Goal: Transaction & Acquisition: Obtain resource

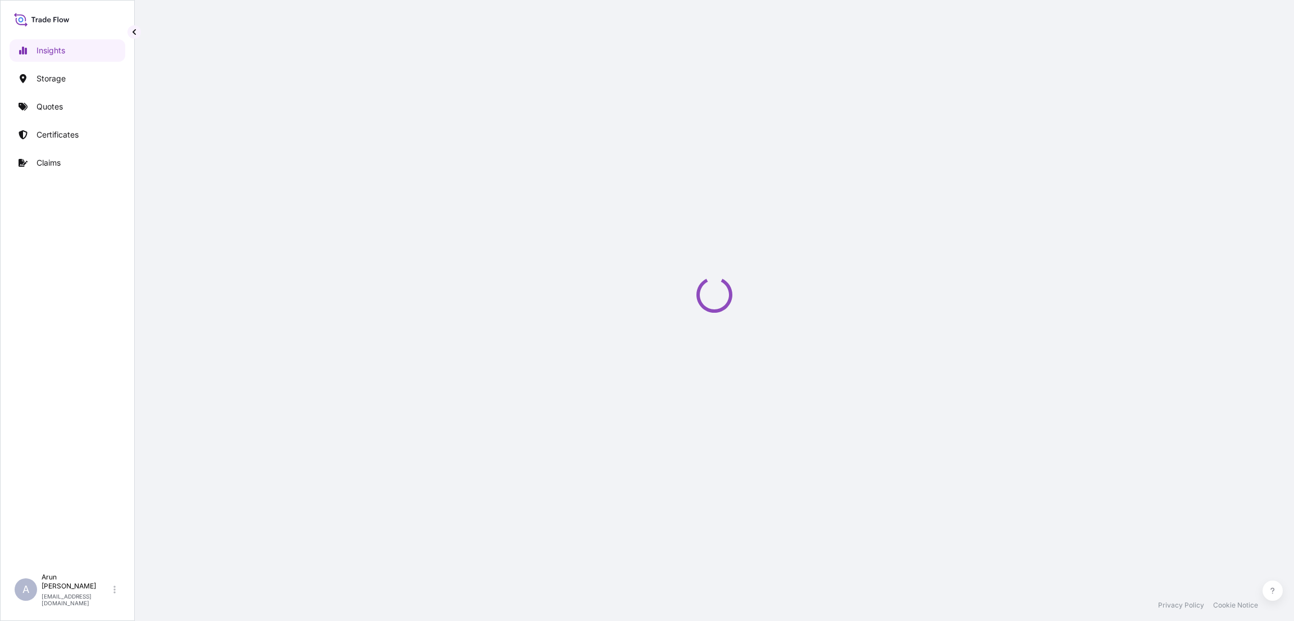
select select "2025"
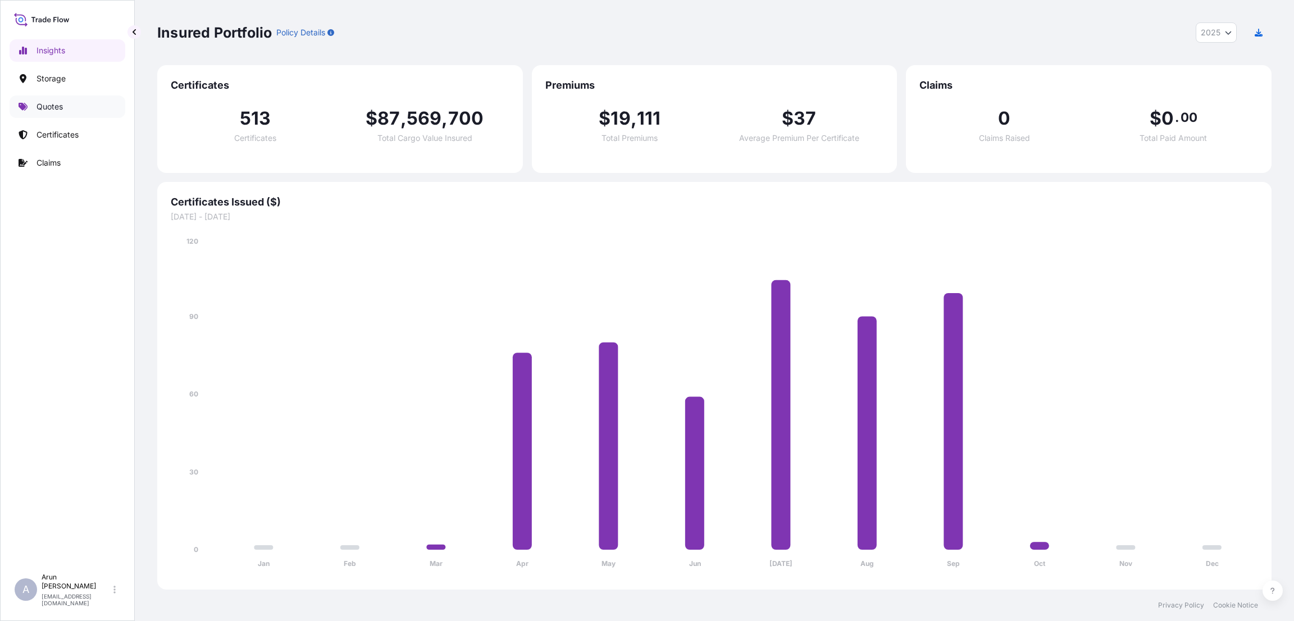
click at [57, 108] on p "Quotes" at bounding box center [50, 106] width 26 height 11
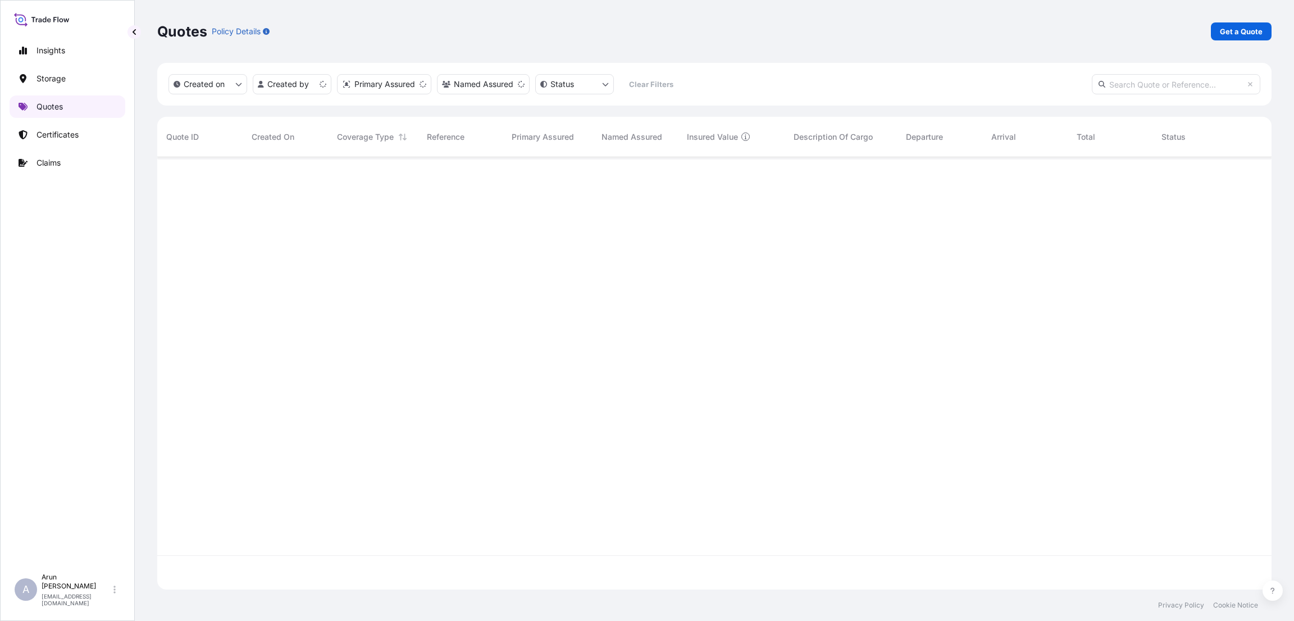
scroll to position [426, 1101]
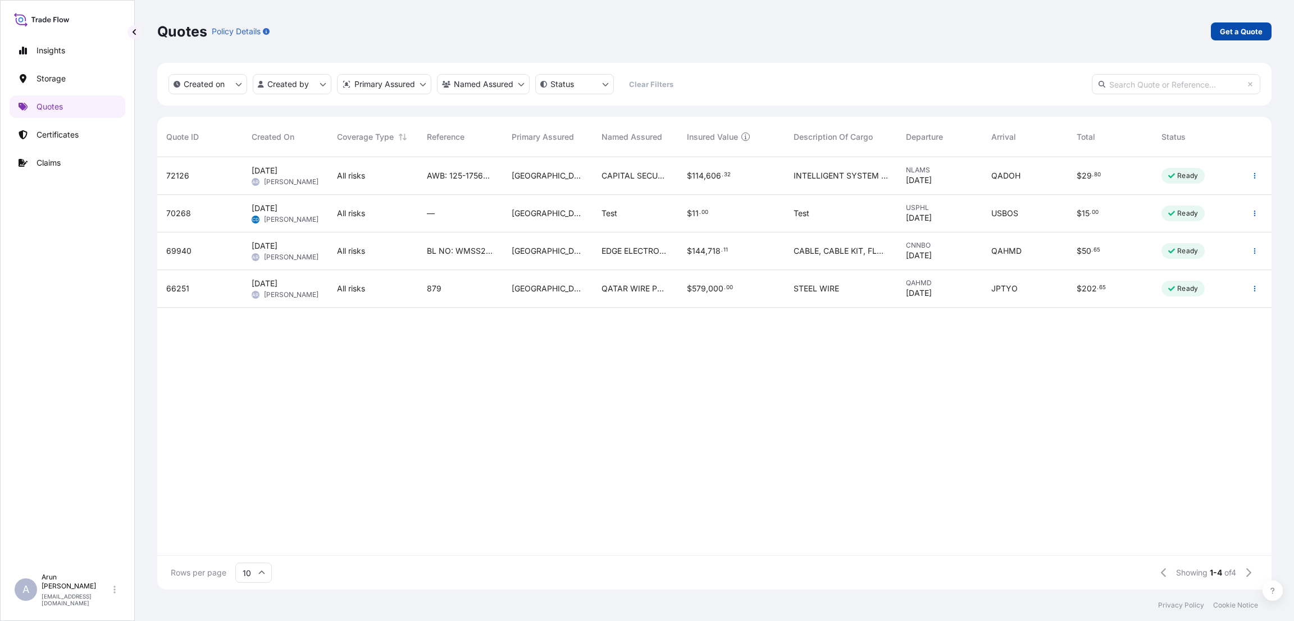
click at [1239, 31] on p "Get a Quote" at bounding box center [1241, 31] width 43 height 11
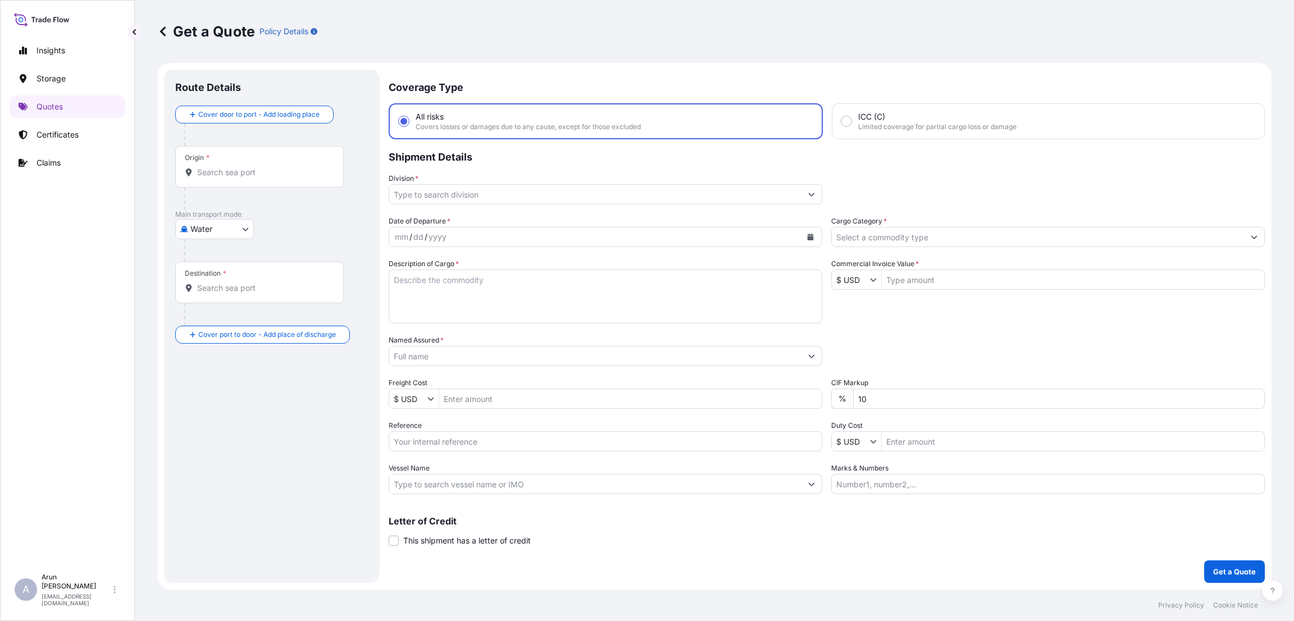
click at [241, 223] on body "Insights Storage Quotes Certificates Claims A Arun Radhakrishnan arun.radhakris…" at bounding box center [647, 310] width 1294 height 621
click at [235, 290] on div "Inland" at bounding box center [215, 299] width 70 height 20
select select "Inland"
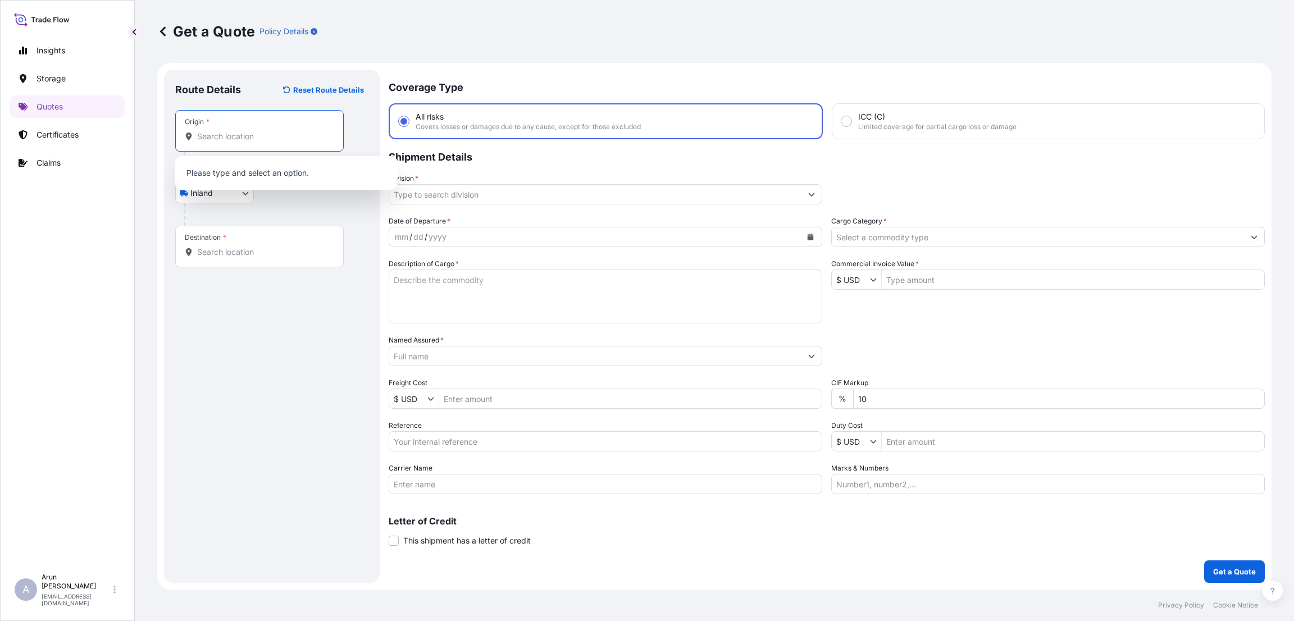
click at [263, 139] on input "Origin *" at bounding box center [263, 136] width 133 height 11
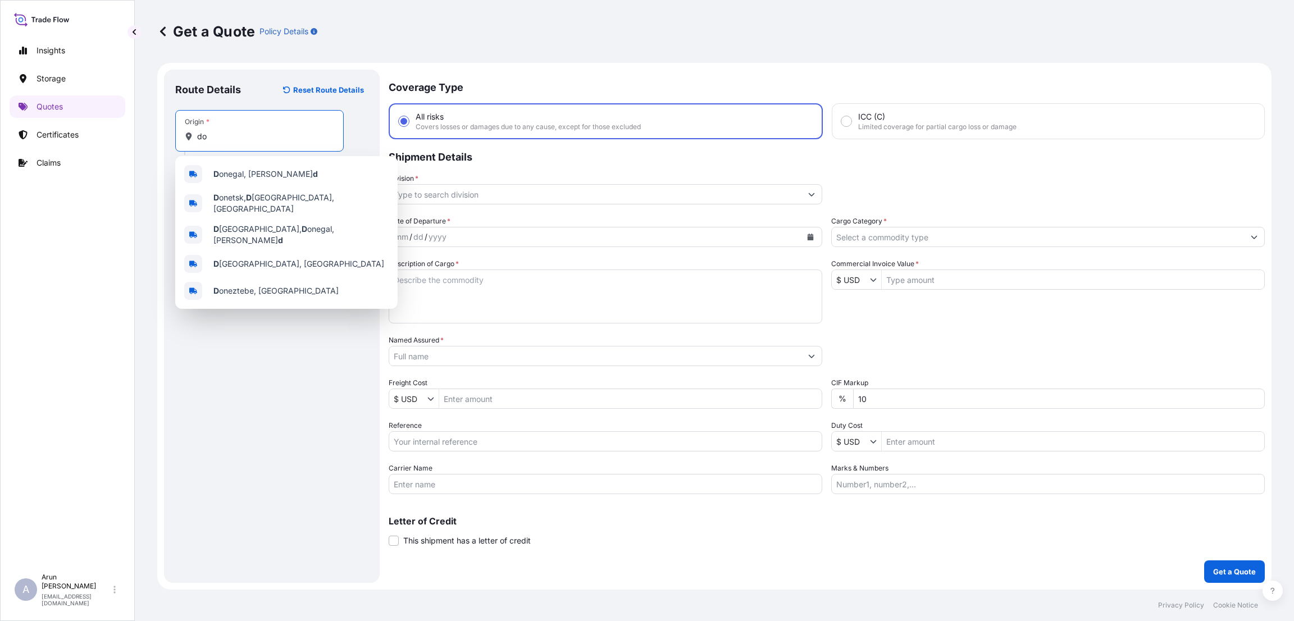
type input "d"
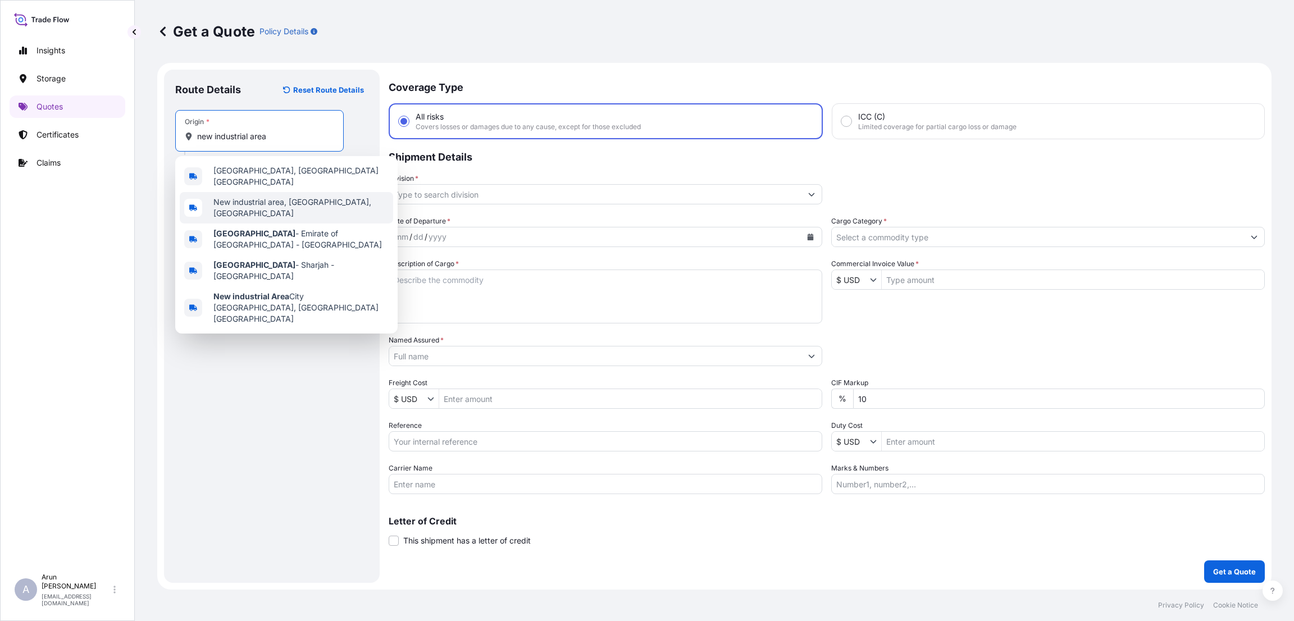
click at [284, 199] on span "New industrial area, Ar-Rayyan, Qatar" at bounding box center [300, 208] width 175 height 22
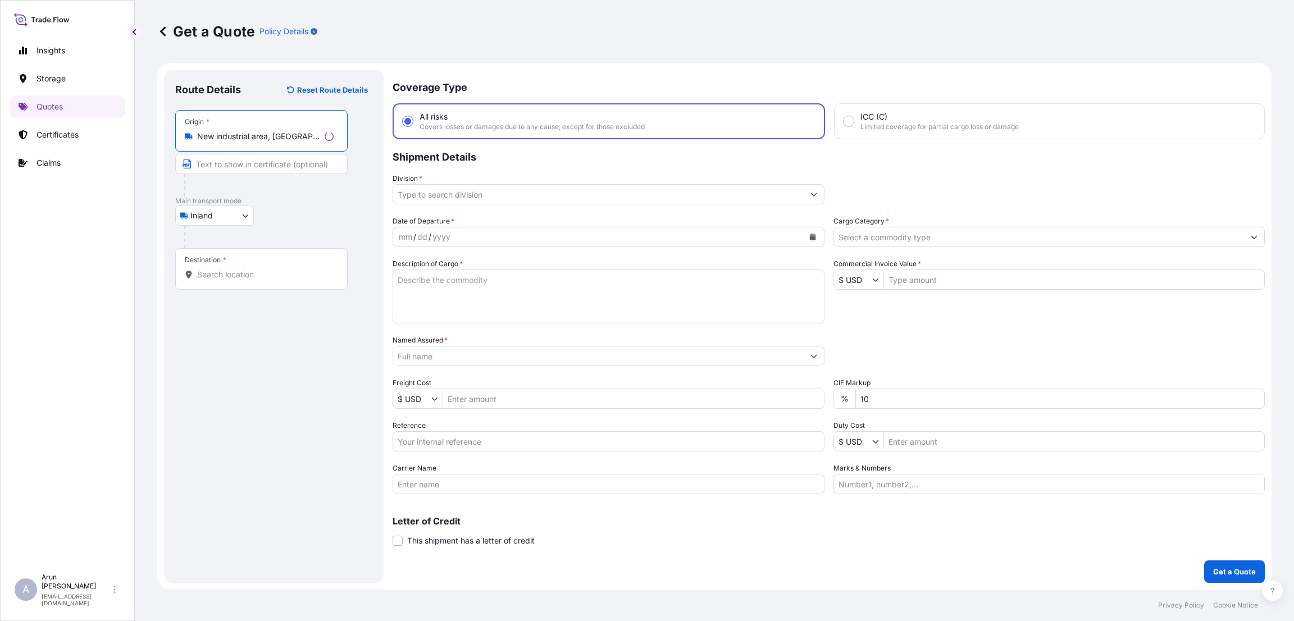
type input "New industrial area, Ar-Rayyan, Qatar"
click at [232, 167] on input "Text to appear on certificate" at bounding box center [259, 164] width 168 height 20
type input "QATAR NATIONAL PLASTIC FACTORY"
click at [223, 276] on input "Destination *" at bounding box center [263, 274] width 133 height 11
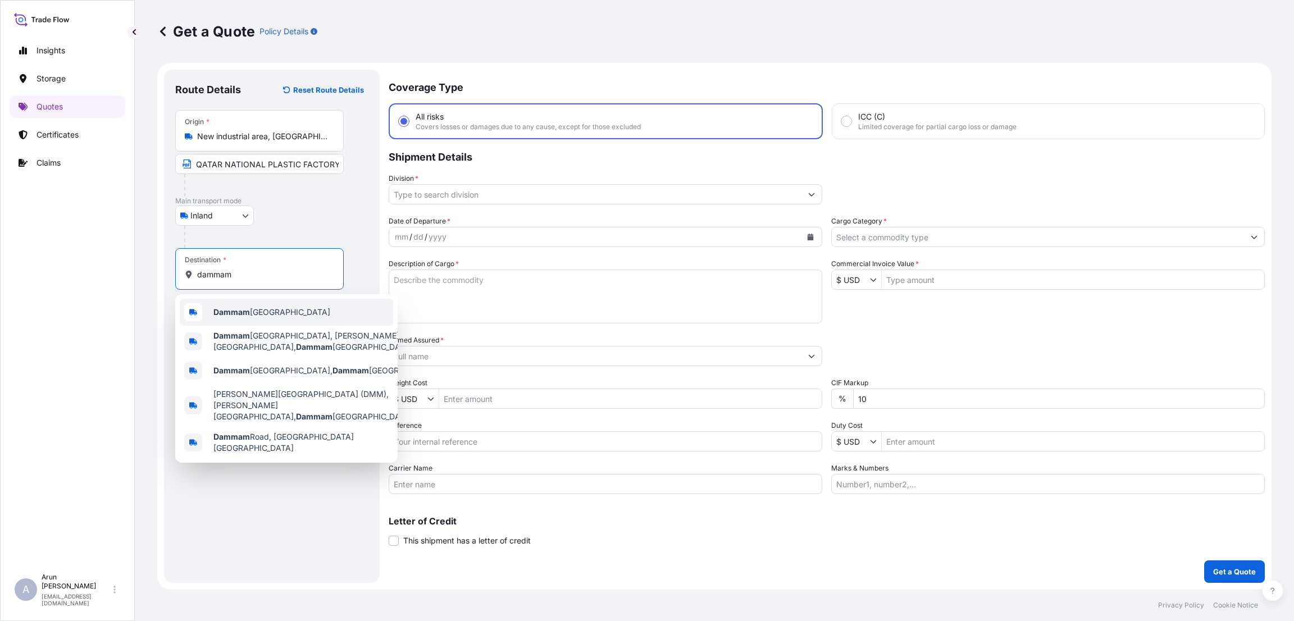
click at [242, 315] on b "Dammam" at bounding box center [231, 312] width 37 height 10
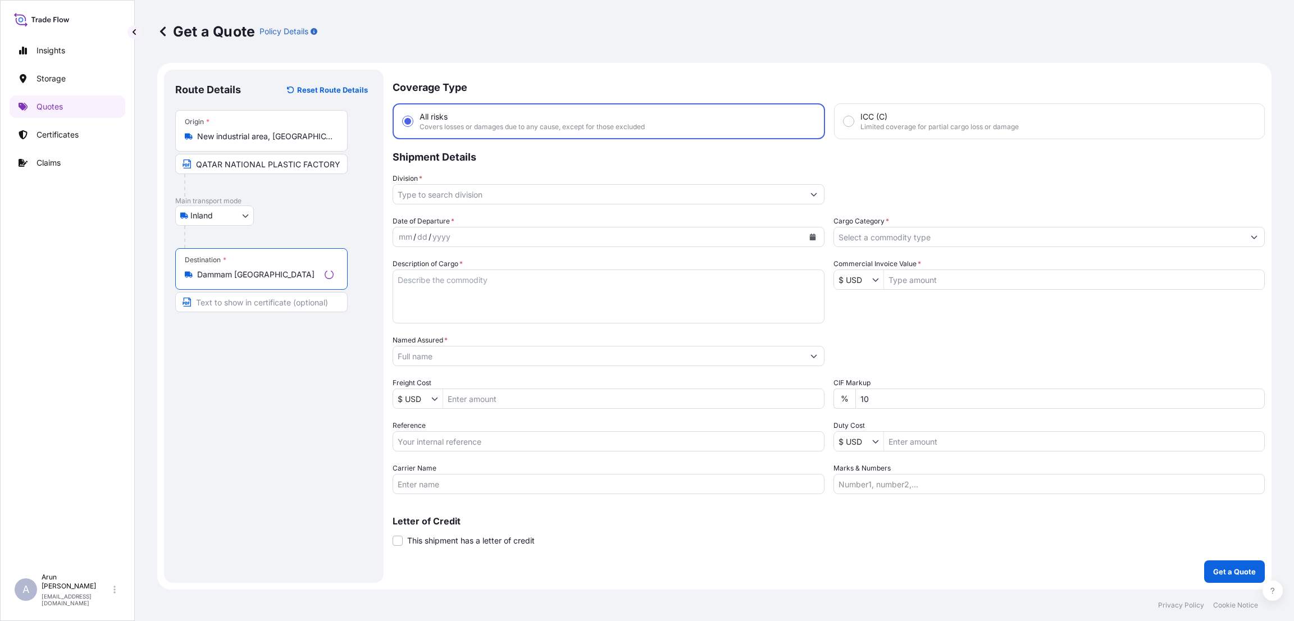
type input "Dammam Saudi Arabia"
click at [235, 300] on input "Text to appear on certificate" at bounding box center [261, 302] width 172 height 20
type input "ABDUL RAHMAN AL ZAMIL SONS TRADING CO"
click at [322, 170] on input "QATAR NATIONAL PLASTIC FACTORY" at bounding box center [259, 164] width 168 height 20
click at [332, 166] on input "QATAR NATIONAL PLASTIC FACTORY" at bounding box center [259, 164] width 168 height 20
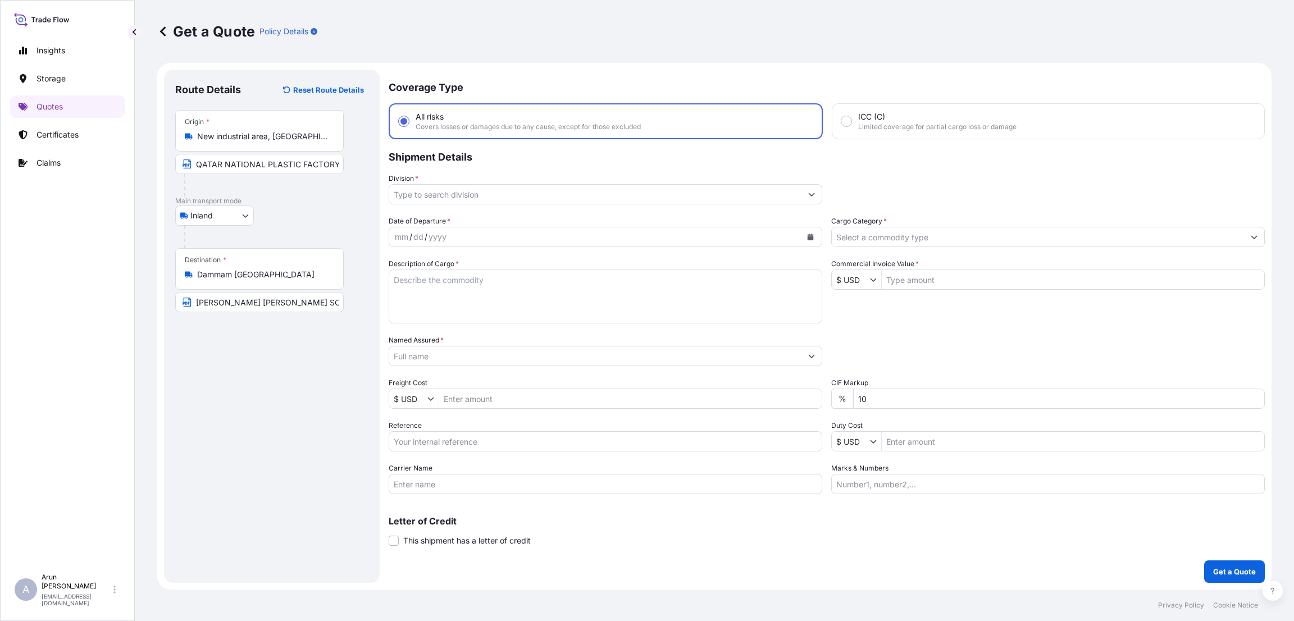
drag, startPoint x: 197, startPoint y: 134, endPoint x: 321, endPoint y: 139, distance: 124.8
click at [321, 139] on div "New industrial area, Ar-Rayyan, Qatar" at bounding box center [259, 136] width 149 height 11
click at [321, 139] on input "New industrial area, Ar-Rayyan, Qatar" at bounding box center [263, 136] width 133 height 11
drag, startPoint x: 194, startPoint y: 136, endPoint x: 299, endPoint y: 138, distance: 105.0
click at [298, 138] on div "New industrial area, Ar-Rayyan, Qatar" at bounding box center [259, 136] width 149 height 11
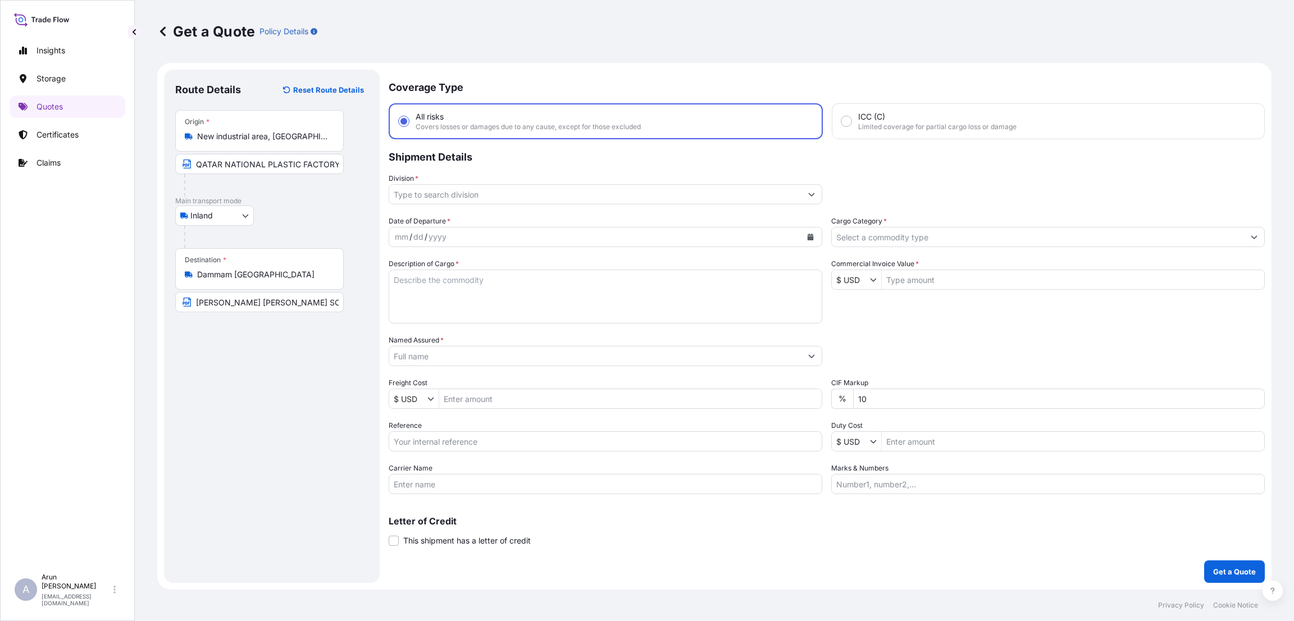
click at [298, 138] on input "New industrial area, Ar-Rayyan, Qatar" at bounding box center [263, 136] width 133 height 11
drag, startPoint x: 333, startPoint y: 135, endPoint x: 292, endPoint y: 135, distance: 41.0
click at [292, 135] on div "Origin * New industrial area, Ar-Rayyan, Qatar" at bounding box center [259, 131] width 168 height 42
click at [292, 135] on input "New industrial area, Ar-Rayyan, Qatar" at bounding box center [263, 136] width 133 height 11
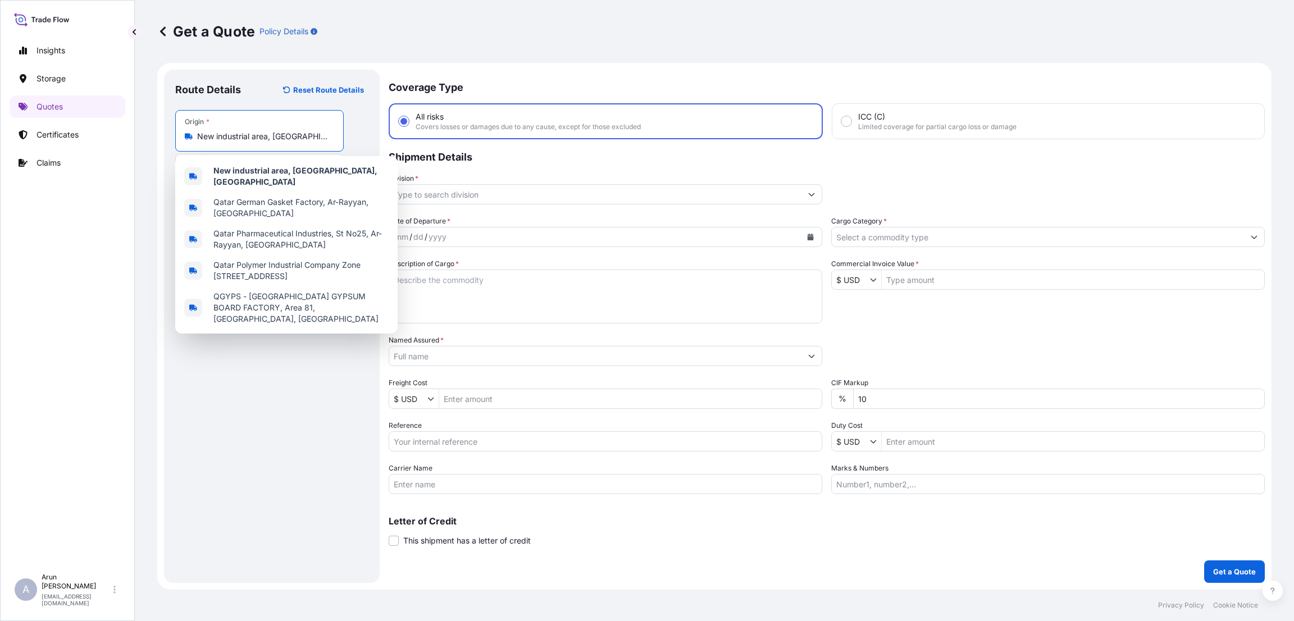
scroll to position [0, 7]
click at [327, 135] on input "New industrial area, Ar-Rayyan, Qatar" at bounding box center [263, 136] width 133 height 11
click at [332, 134] on div "New industrial area, Ar-Rayyan, Qatar" at bounding box center [259, 136] width 149 height 11
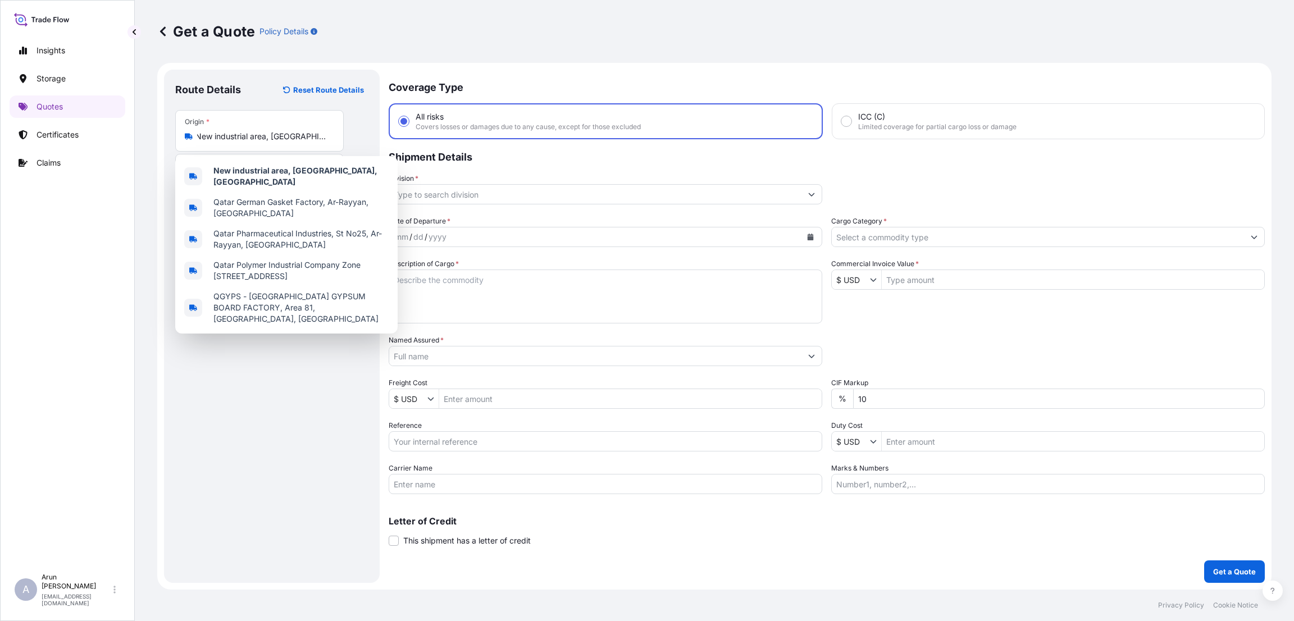
click at [330, 134] on input "New industrial area, Ar-Rayyan, Qatar" at bounding box center [263, 136] width 133 height 11
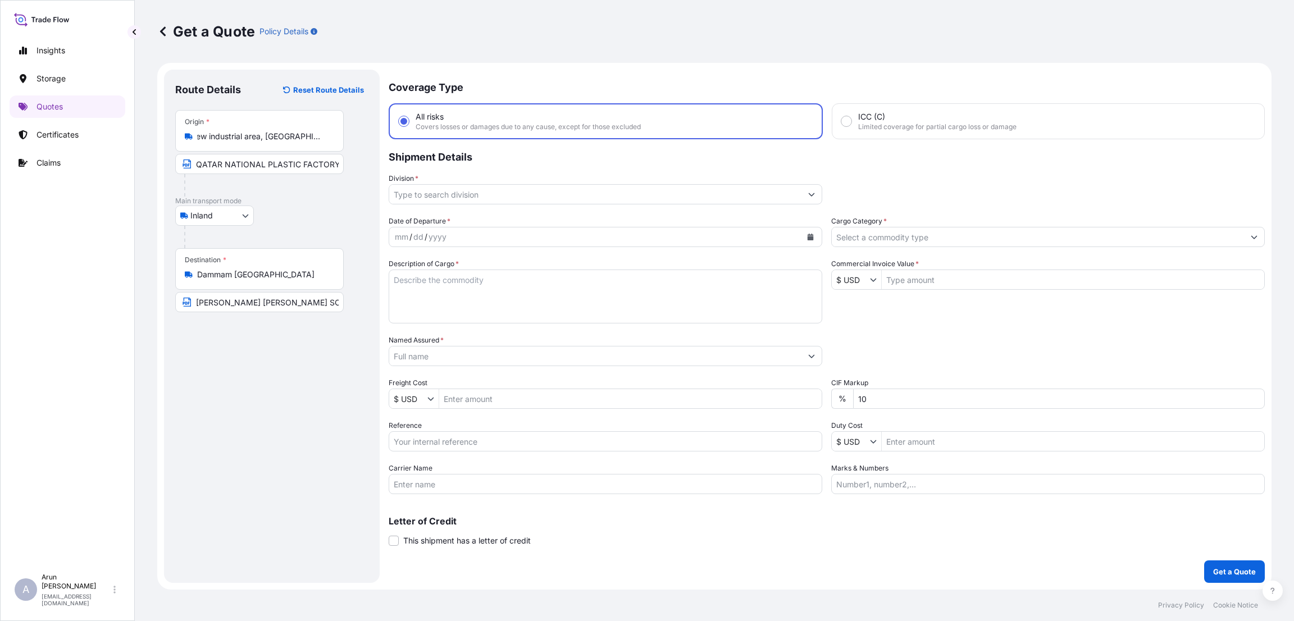
scroll to position [0, 0]
click at [332, 134] on div "New industrial area, Ar-Rayyan, Qatar" at bounding box center [259, 136] width 149 height 11
click at [330, 134] on input "New industrial area, Ar-Rayyan, Qatar" at bounding box center [263, 136] width 133 height 11
drag, startPoint x: 332, startPoint y: 134, endPoint x: 243, endPoint y: 126, distance: 89.1
click at [249, 126] on div "Origin * New industrial area, Ar-Rayyan, Qatar" at bounding box center [259, 131] width 168 height 42
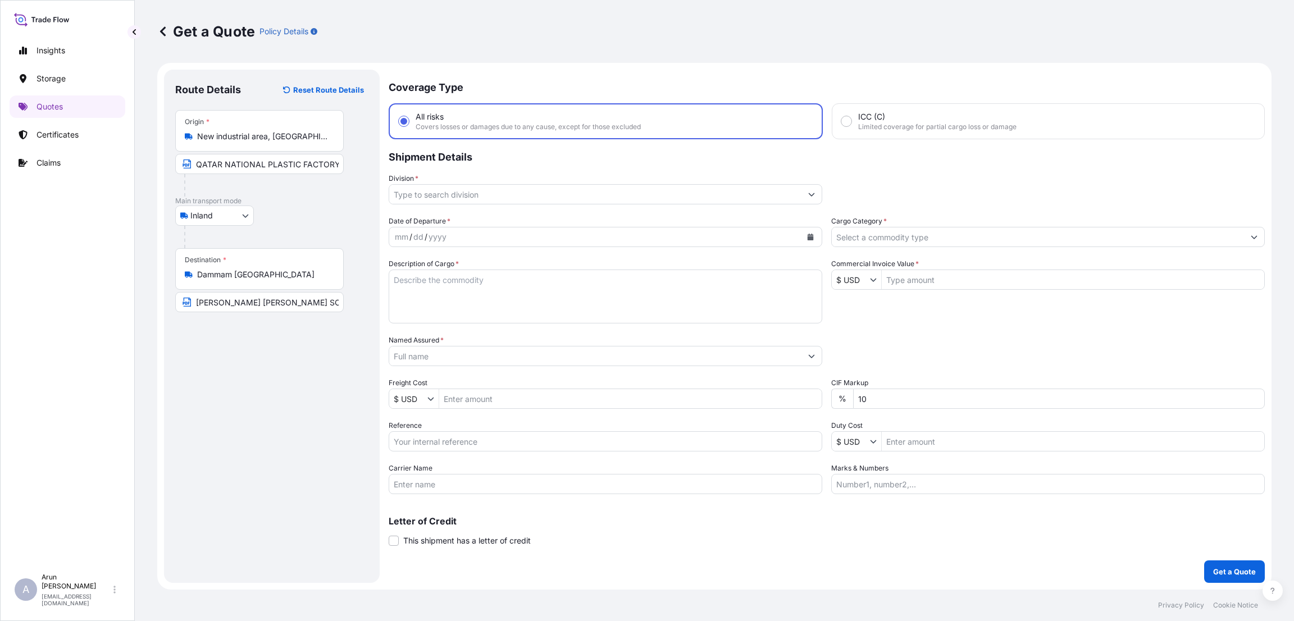
copy icon
click at [306, 162] on input "QATAR NATIONAL PLASTIC FACTORY" at bounding box center [259, 164] width 168 height 20
click at [338, 163] on input "QATAR NATIONAL PLASTIC FACTORY" at bounding box center [259, 164] width 168 height 20
paste input "New industrial area, Ar-Rayyan, Qatar"
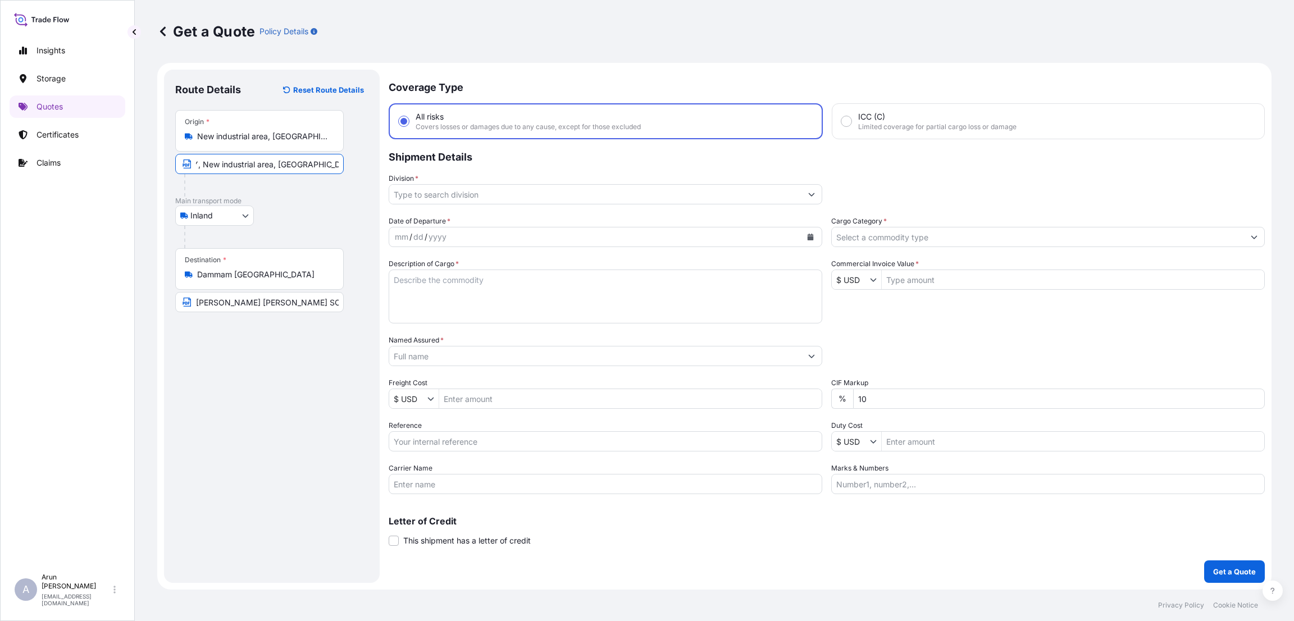
drag, startPoint x: 314, startPoint y: 165, endPoint x: 275, endPoint y: 159, distance: 40.3
click at [275, 159] on input "QATAR NATIONAL PLASTIC FACTORY, New industrial area, Ar-Rayyan, Qatar" at bounding box center [259, 164] width 168 height 20
type input "QATAR NATIONAL PLASTIC FACTORY, New industrial area,Qatar"
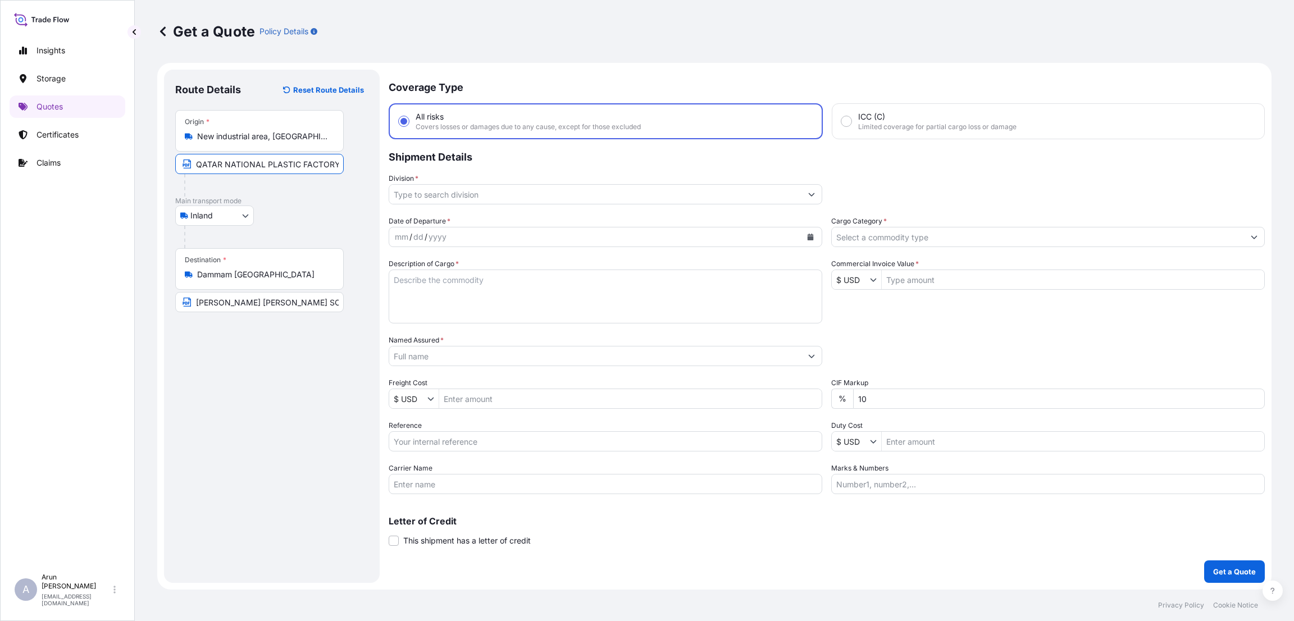
click at [325, 304] on input "ABDUL RAHMAN AL ZAMIL SONS TRADING CO" at bounding box center [259, 302] width 168 height 20
drag, startPoint x: 196, startPoint y: 273, endPoint x: 288, endPoint y: 273, distance: 91.5
click at [288, 273] on div "Dammam Saudi Arabia" at bounding box center [259, 274] width 149 height 11
click at [288, 273] on input "Dammam Saudi Arabia" at bounding box center [263, 274] width 133 height 11
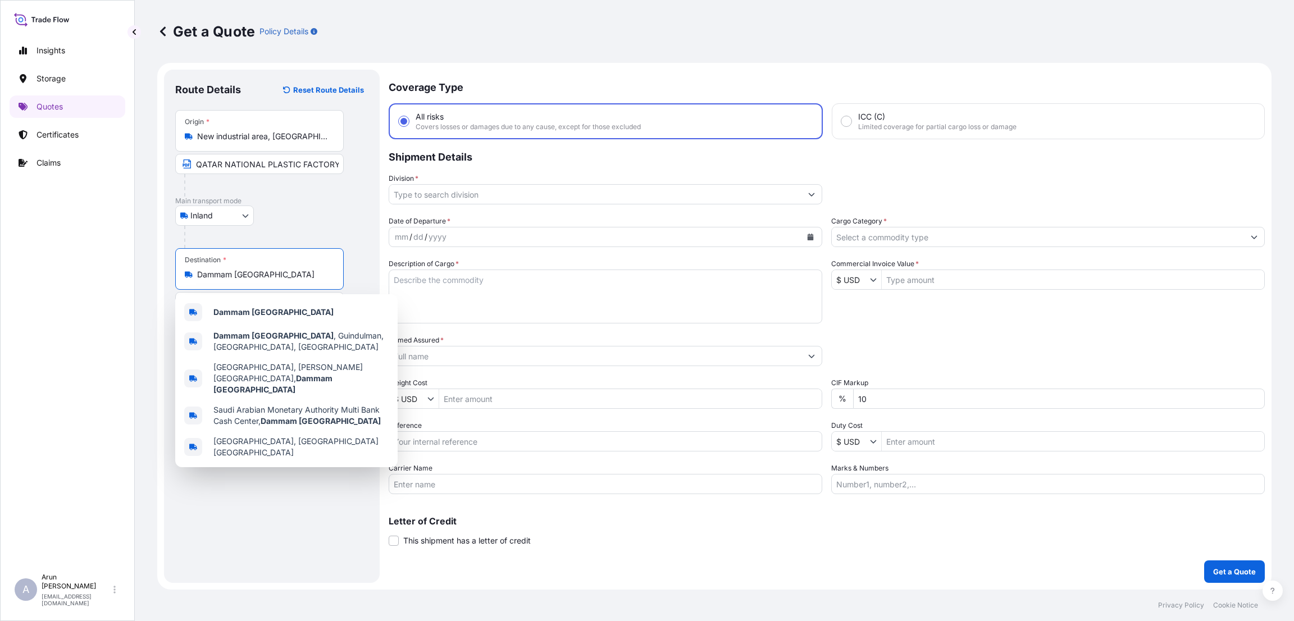
drag, startPoint x: 278, startPoint y: 273, endPoint x: 190, endPoint y: 265, distance: 88.1
click at [192, 267] on div "Destination * Dammam Saudi Arabia" at bounding box center [259, 269] width 168 height 42
click at [359, 278] on div "Destination * Dammam Saudi Arabia ABDUL RAHMAN AL ZAMIL SONS TRADING CO" at bounding box center [271, 280] width 193 height 64
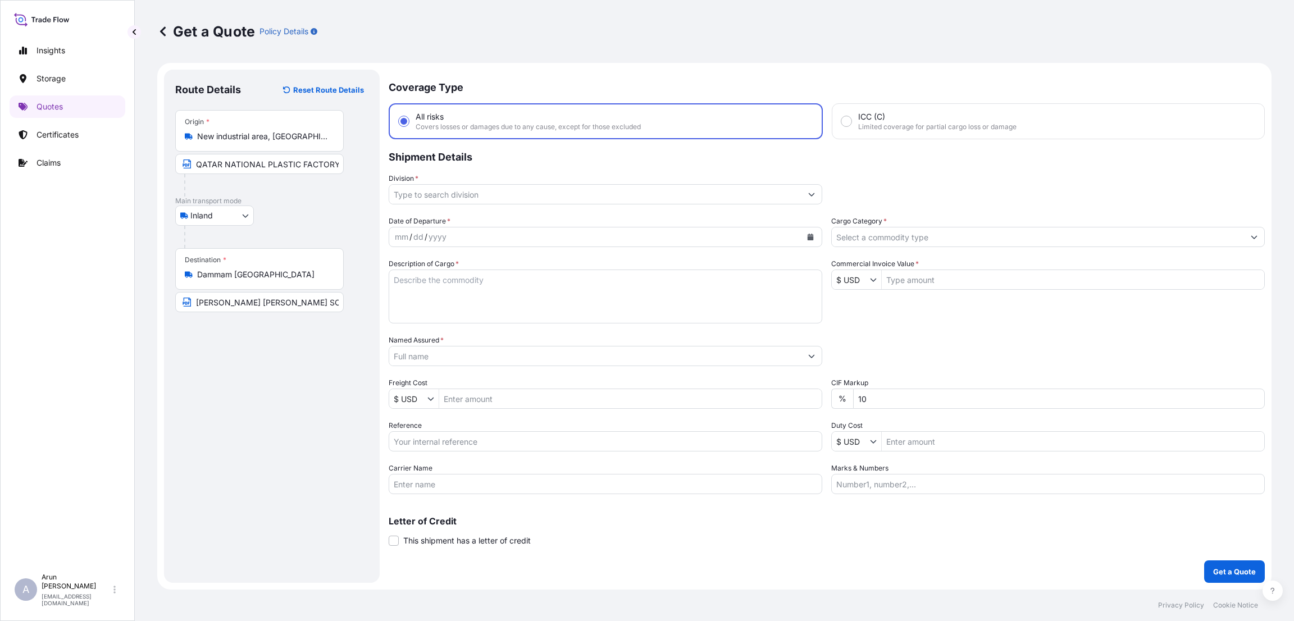
click at [336, 303] on input "ABDUL RAHMAN AL ZAMIL SONS TRADING CO" at bounding box center [259, 302] width 168 height 20
paste input "Dammam Saudi Arabia"
type input "ABDUL RAHMAN AL ZAMIL SONS TRADING CO,Dammam Saudi Arabia"
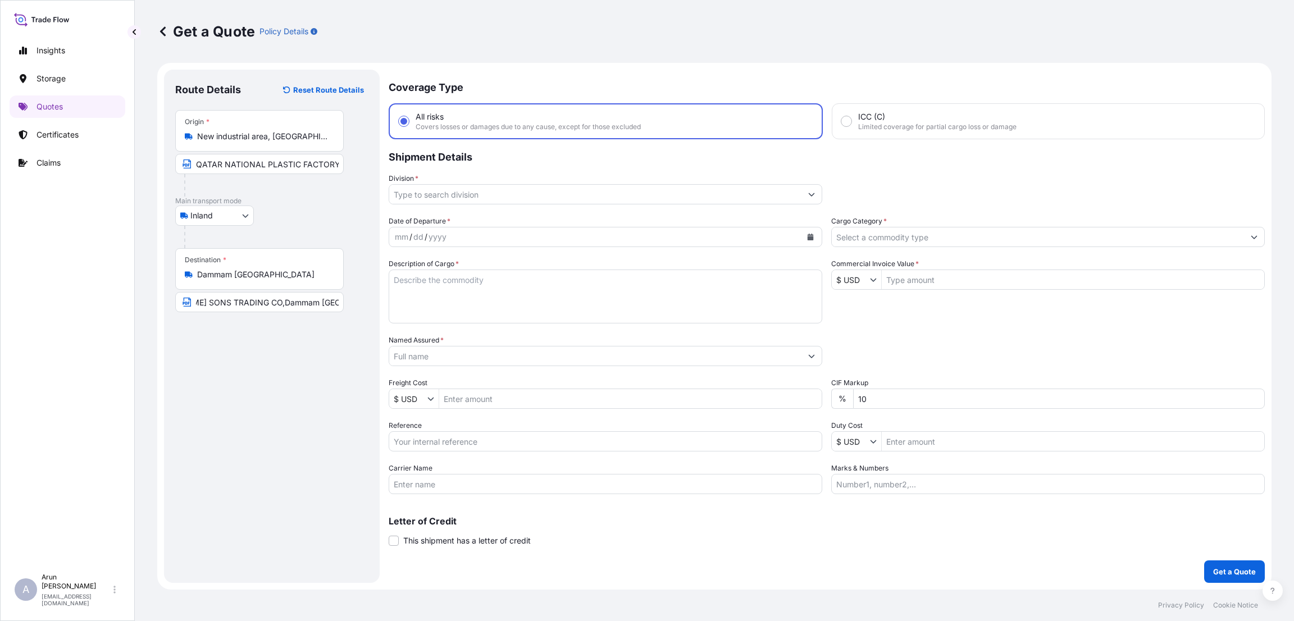
scroll to position [0, 0]
click at [341, 365] on div "Route Details Reset Route Details Place of loading Road / Inland Road / Inland …" at bounding box center [271, 326] width 193 height 491
click at [335, 303] on input "ABDUL RAHMAN AL ZAMIL SONS TRADING CO,Dammam Saudi Arabia" at bounding box center [259, 302] width 168 height 20
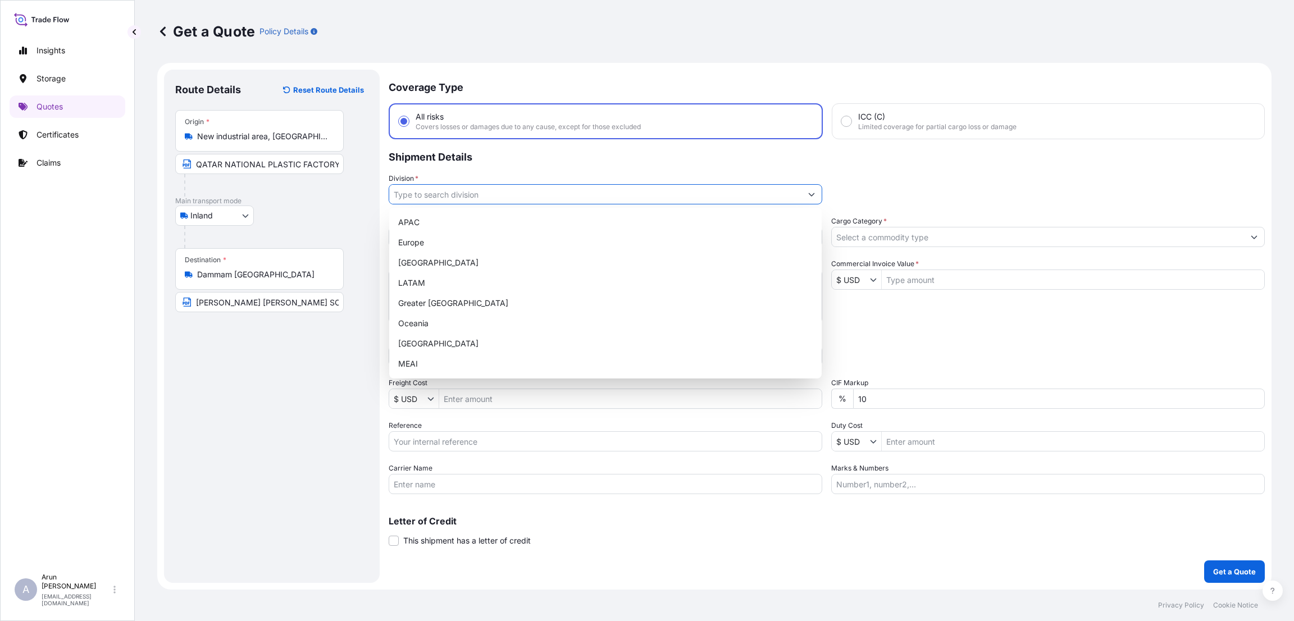
click at [562, 192] on input "Division *" at bounding box center [595, 194] width 412 height 20
click at [572, 373] on div "MEAI" at bounding box center [605, 364] width 423 height 20
type input "MEAI"
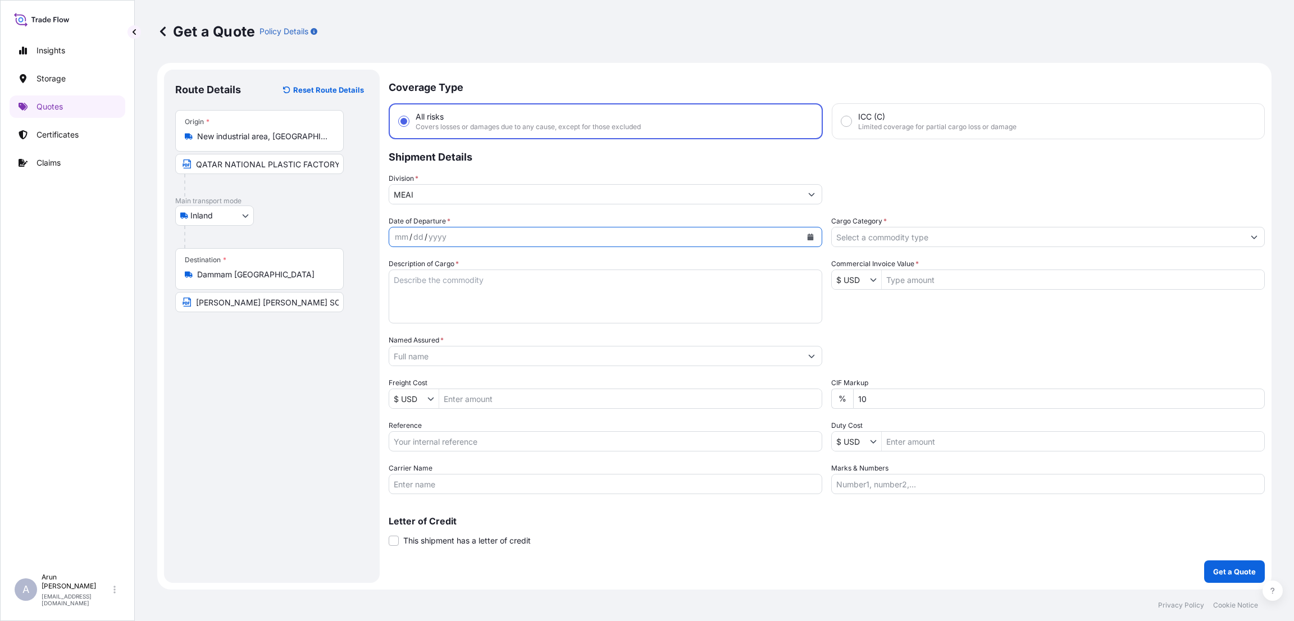
click at [813, 234] on icon "Calendar" at bounding box center [810, 237] width 7 height 7
click at [477, 309] on div "1" at bounding box center [472, 309] width 20 height 20
click at [477, 291] on textarea "Description of Cargo *" at bounding box center [606, 297] width 434 height 54
type textarea "l"
type textarea "LDPE PLAIN SHEET"
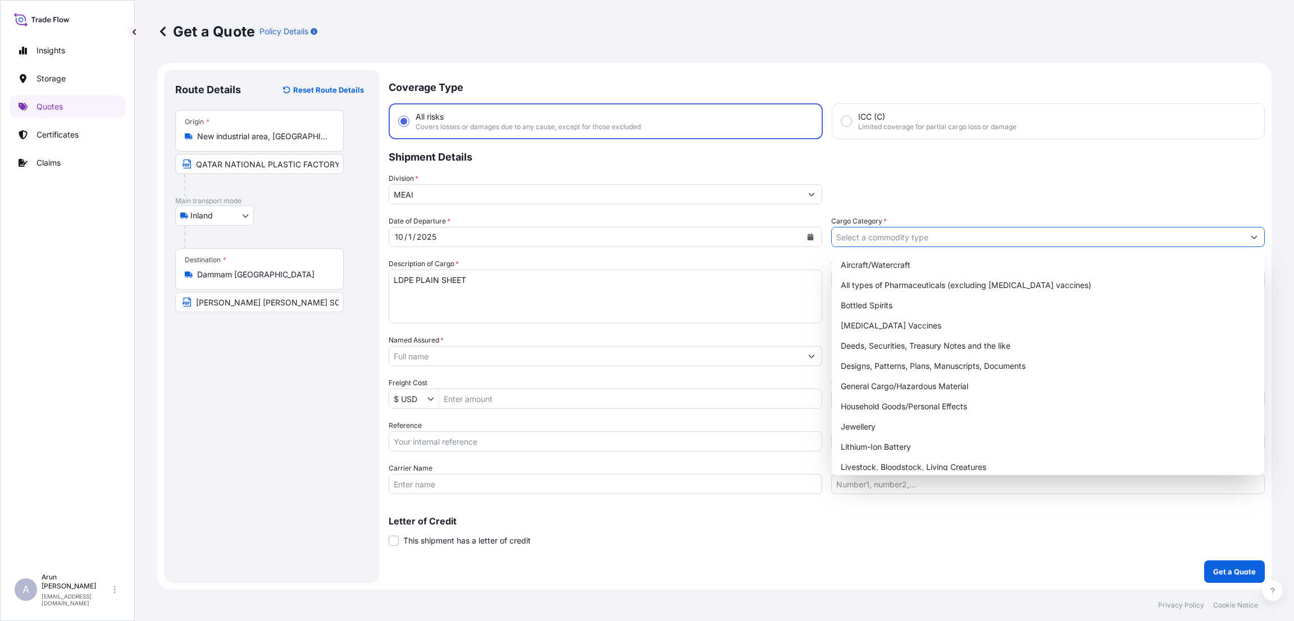
click at [894, 236] on input "Cargo Category *" at bounding box center [1038, 237] width 412 height 20
click at [882, 380] on div "General Cargo/Hazardous Material" at bounding box center [1047, 386] width 423 height 20
type input "General Cargo/Hazardous Material"
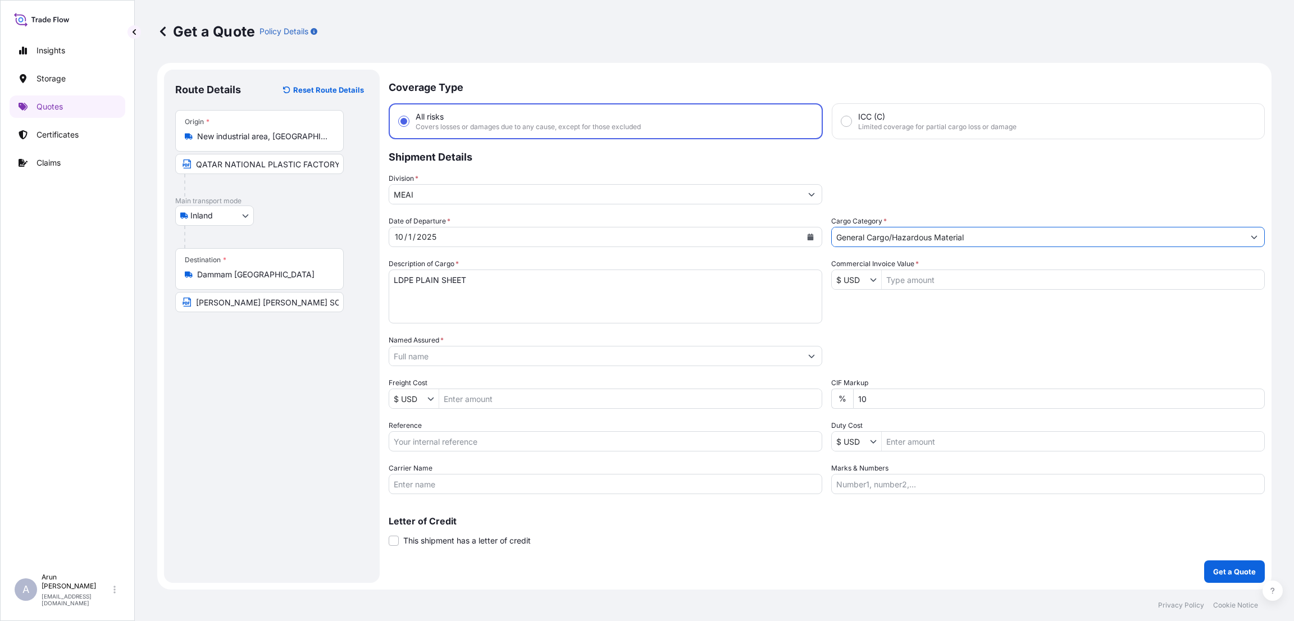
click at [907, 279] on input "Commercial Invoice Value *" at bounding box center [1073, 280] width 382 height 20
click at [870, 280] on icon "Show suggestions" at bounding box center [873, 279] width 7 height 7
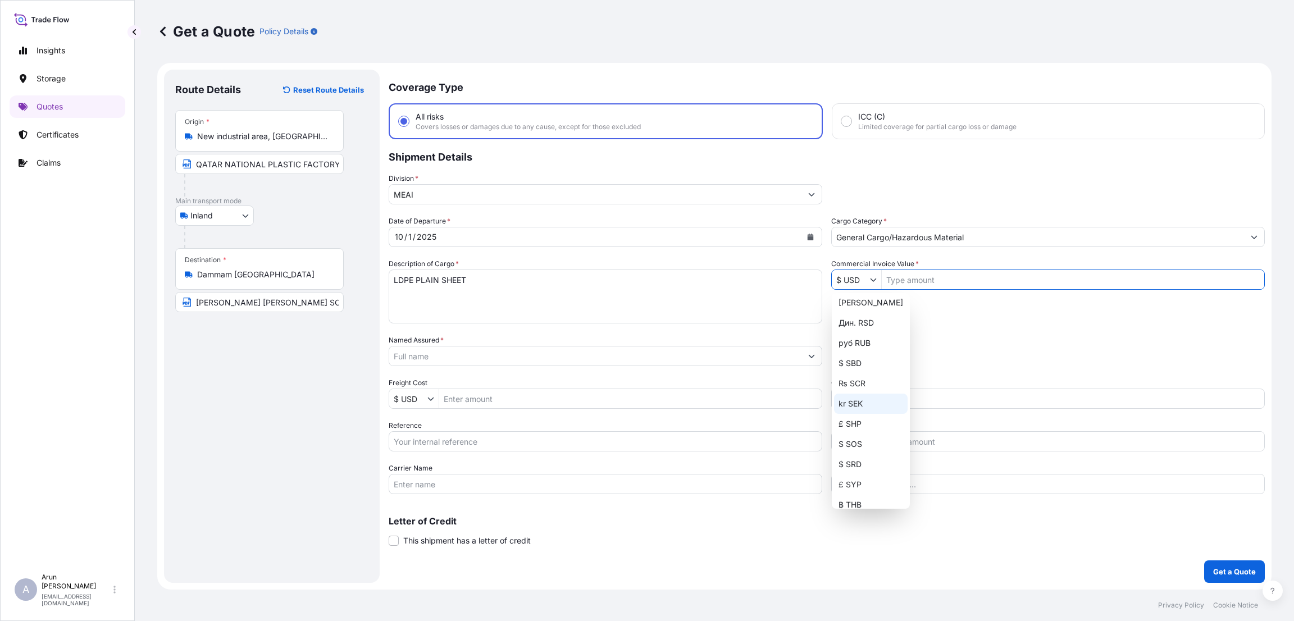
scroll to position [1496, 0]
click at [861, 367] on div "﷼ QAR" at bounding box center [871, 367] width 74 height 20
type input "﷼ QAR"
click at [917, 279] on input "Commercial Invoice Value *" at bounding box center [1073, 280] width 382 height 20
type input "140,312.2"
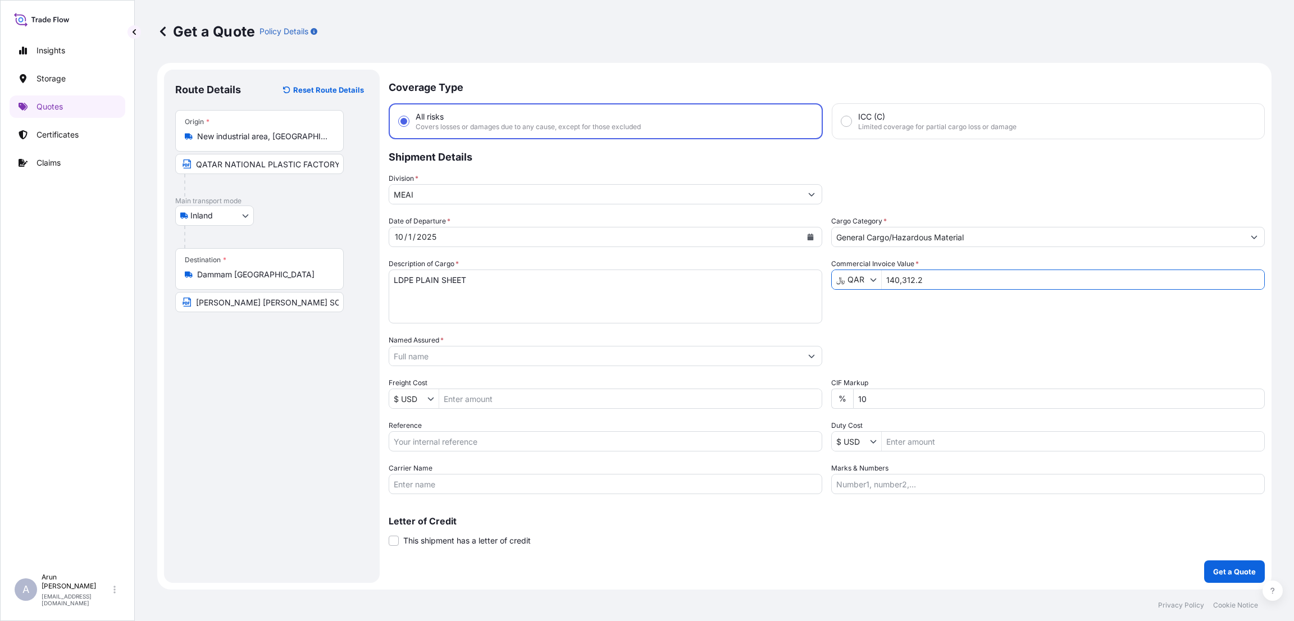
click at [453, 350] on input "Named Assured *" at bounding box center [595, 356] width 412 height 20
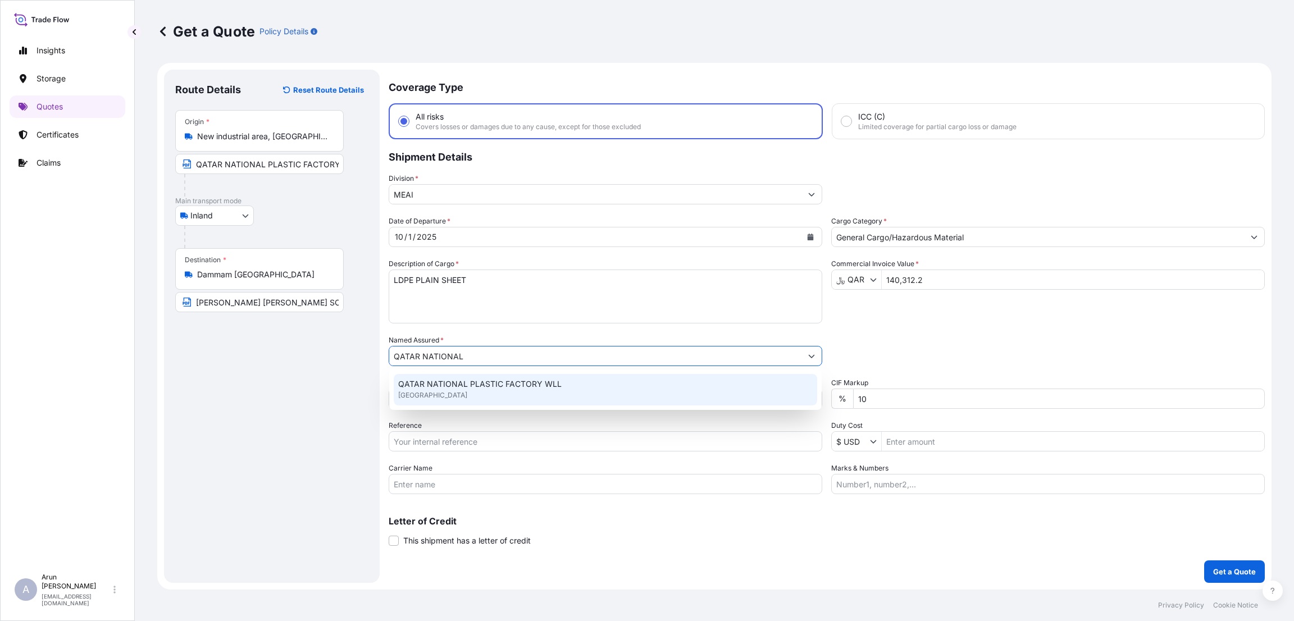
click at [454, 388] on span "QATAR NATIONAL PLASTIC FACTORY WLL" at bounding box center [479, 384] width 163 height 11
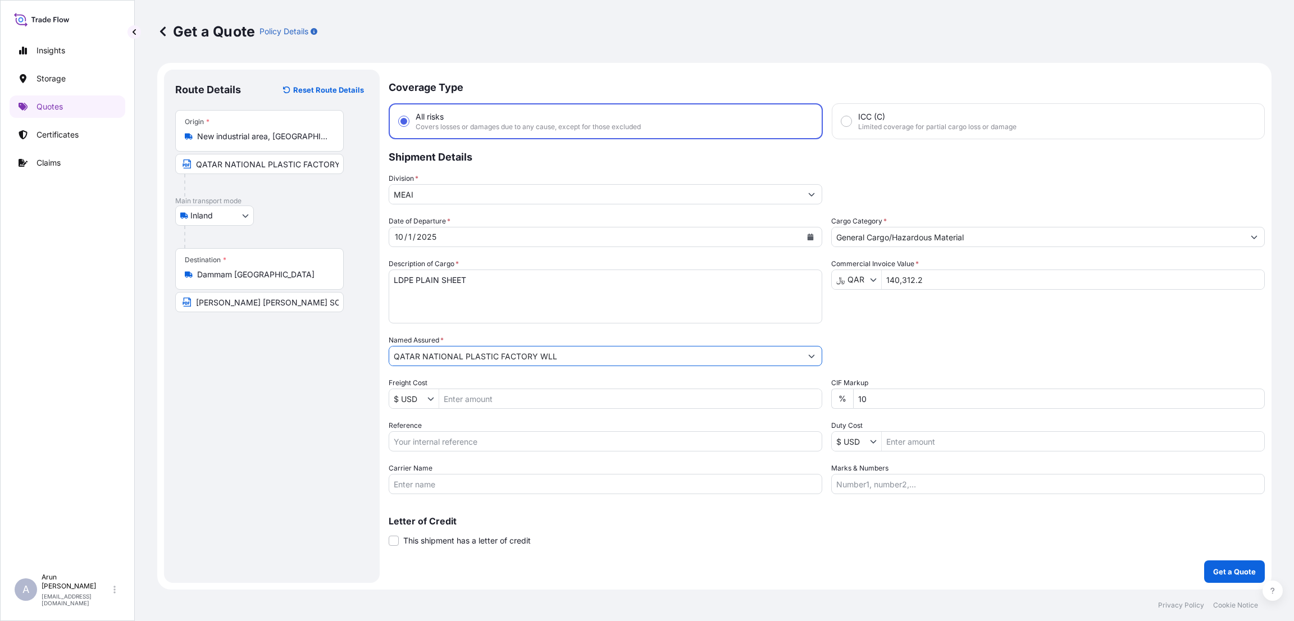
type input "QATAR NATIONAL PLASTIC FACTORY WLL"
click at [477, 395] on input "Freight Cost" at bounding box center [630, 399] width 382 height 20
type input "3,200"
click at [481, 432] on input "Reference" at bounding box center [606, 441] width 434 height 20
drag, startPoint x: 861, startPoint y: 400, endPoint x: 838, endPoint y: 399, distance: 22.5
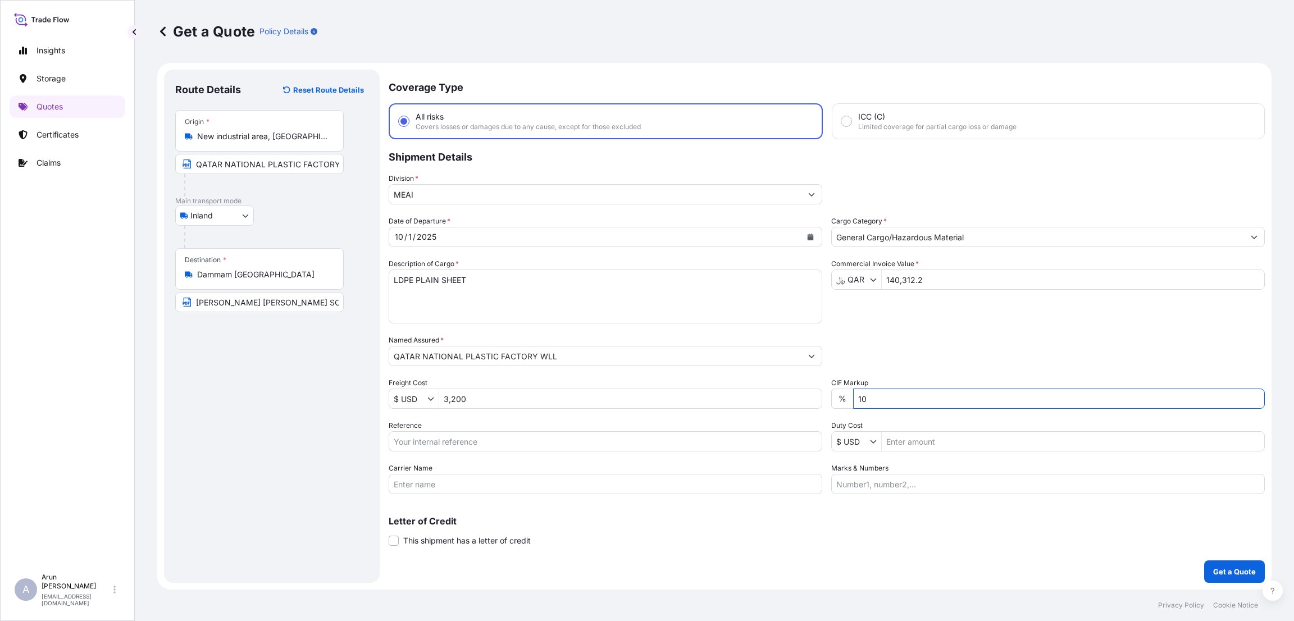
click at [838, 399] on div "% 10" at bounding box center [1048, 399] width 434 height 20
type input "0"
click at [459, 441] on input "Reference" at bounding box center [606, 441] width 434 height 20
type input "2 TRUCKS"
click at [846, 482] on input "Marks & Numbers" at bounding box center [1048, 484] width 434 height 20
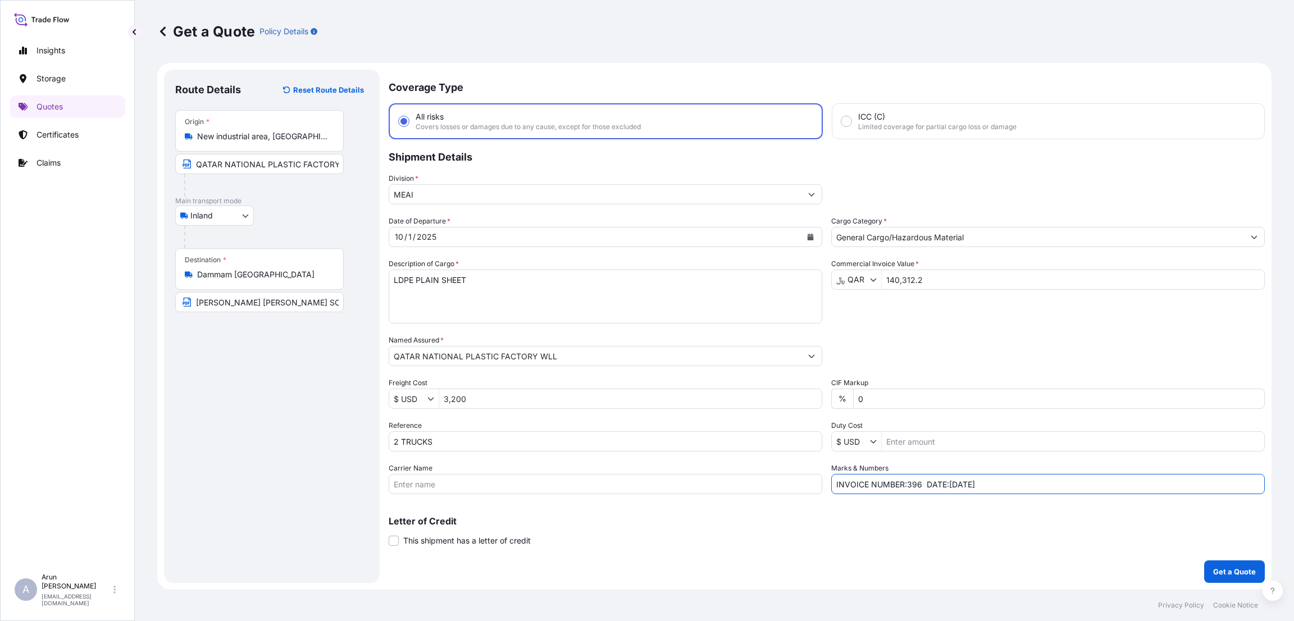
type input "INVOICE NUMBER:396 DATE:15-09-2025"
click at [1218, 563] on button "Get a Quote" at bounding box center [1234, 571] width 61 height 22
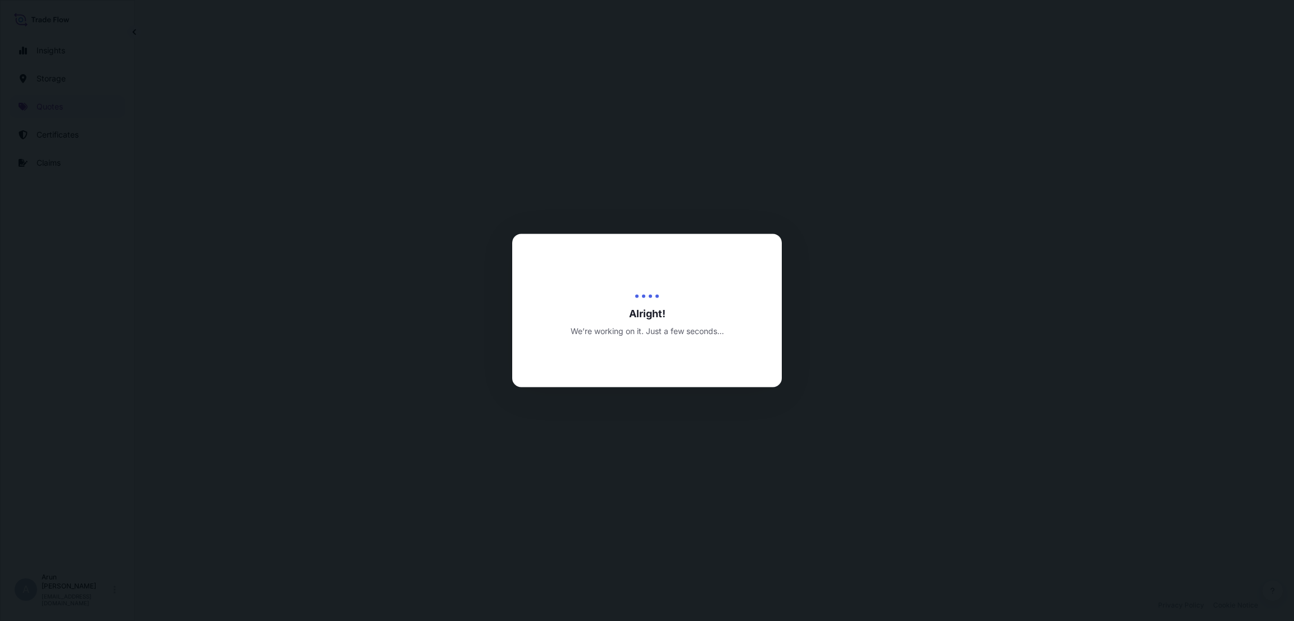
select select "Inland"
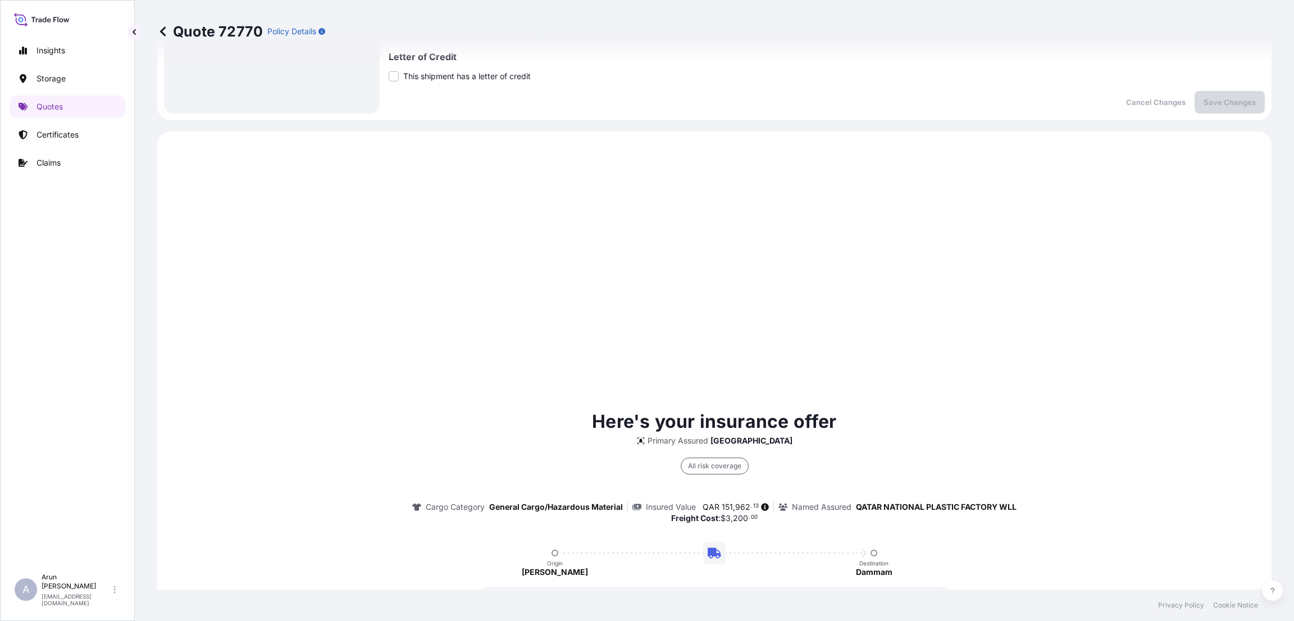
scroll to position [590, 0]
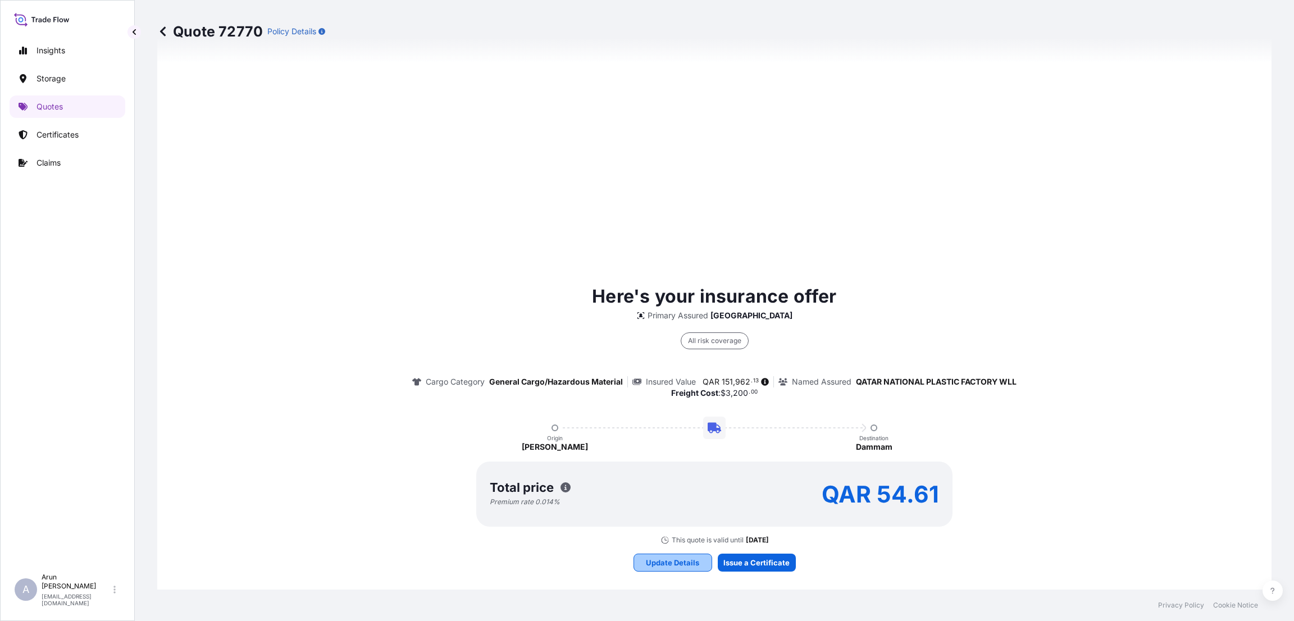
click at [665, 567] on p "Update Details" at bounding box center [672, 562] width 53 height 11
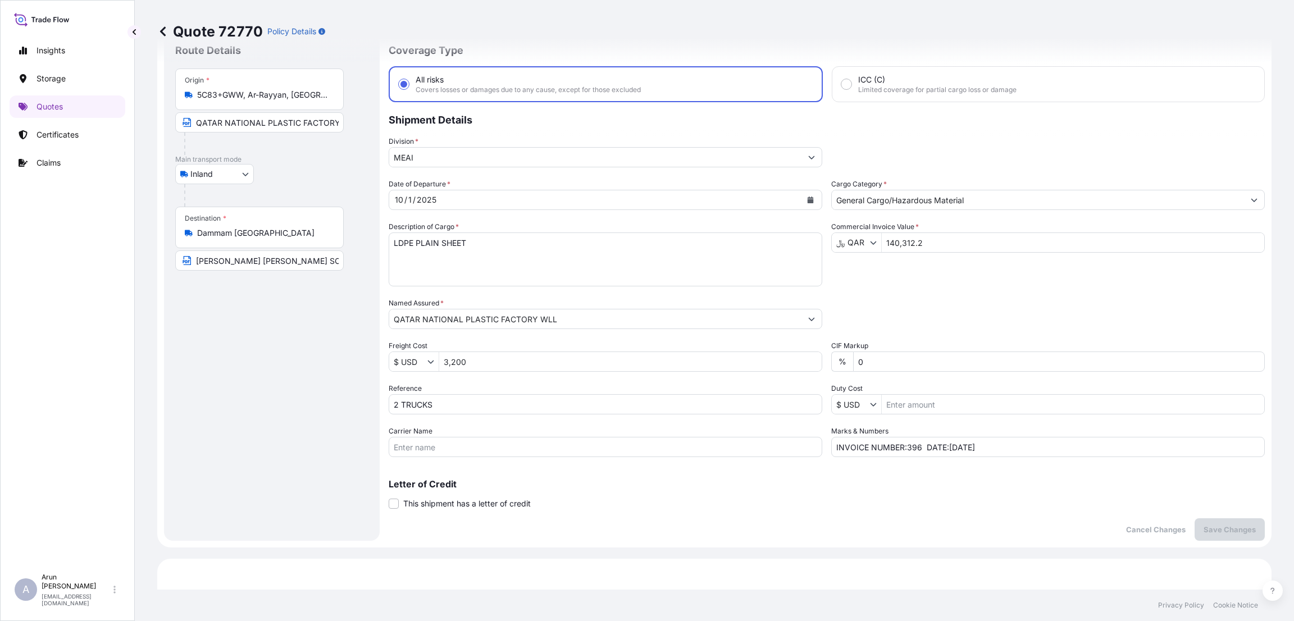
scroll to position [18, 0]
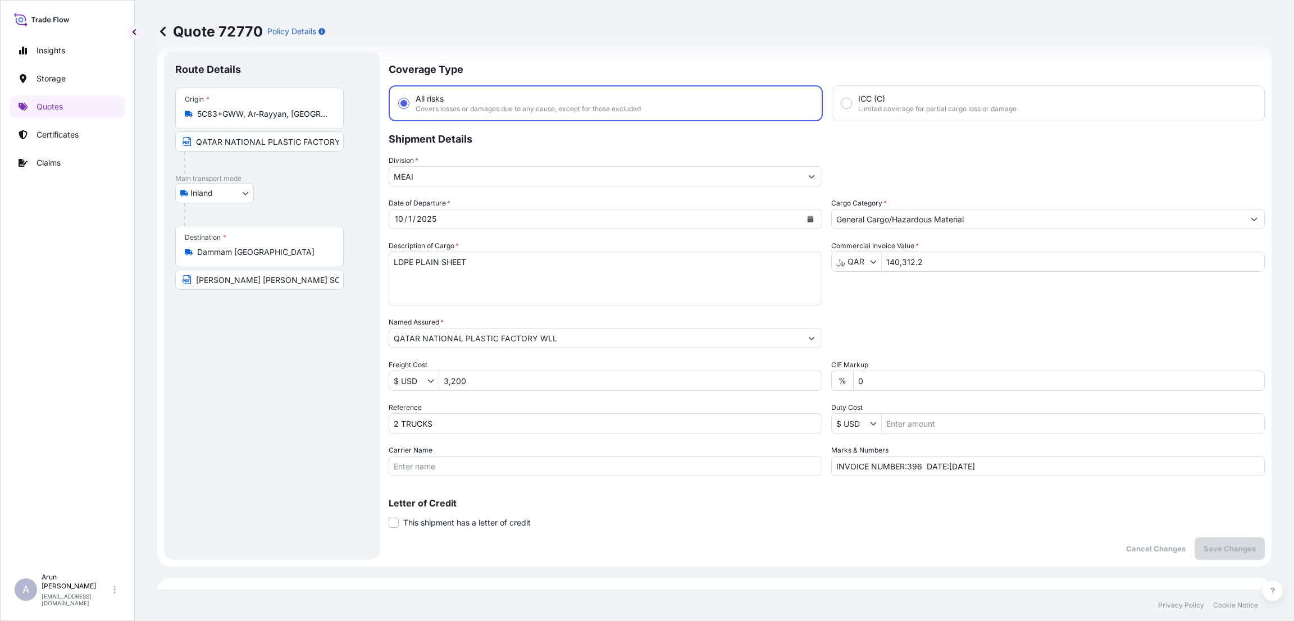
click at [432, 377] on icon "Show suggestions" at bounding box center [430, 380] width 7 height 7
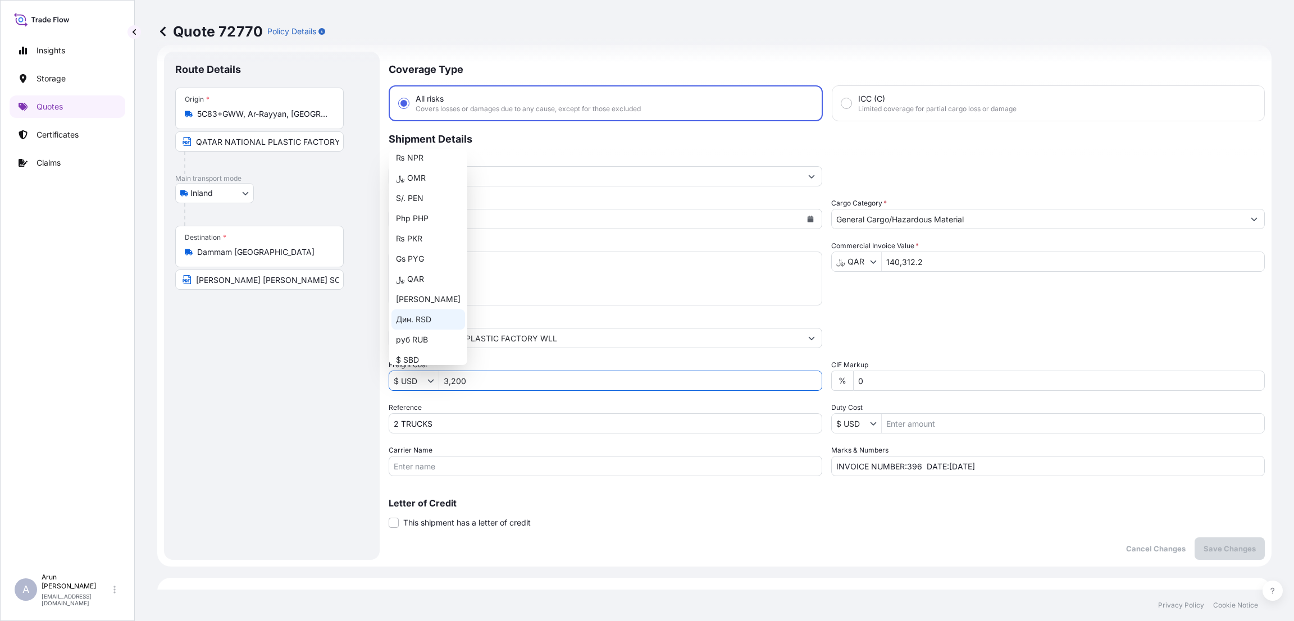
scroll to position [1412, 0]
click at [413, 307] on div "﷼ QAR" at bounding box center [428, 307] width 74 height 20
type input "﷼ QAR"
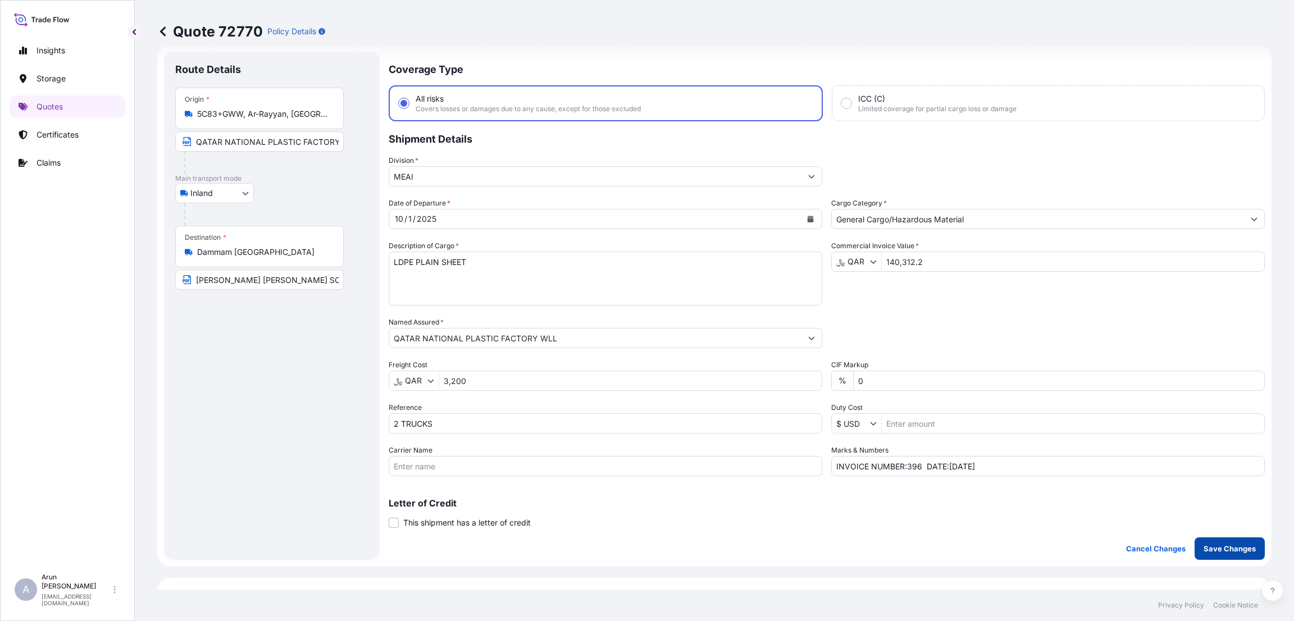
click at [1205, 540] on button "Save Changes" at bounding box center [1230, 548] width 70 height 22
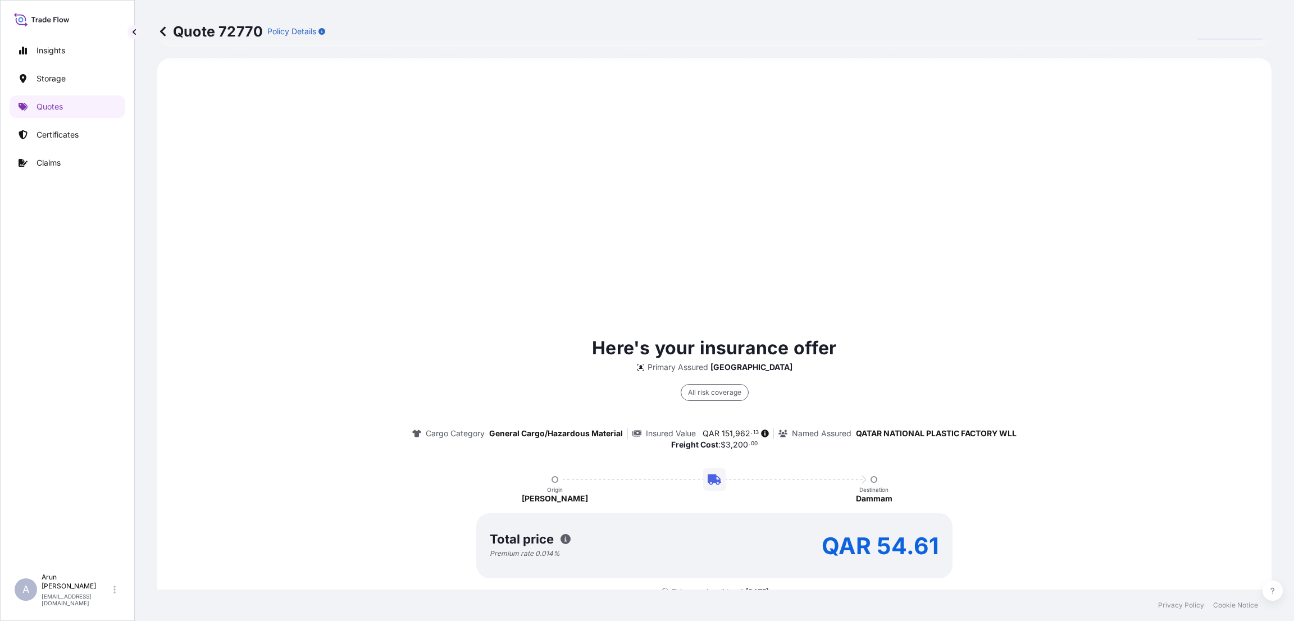
scroll to position [539, 0]
select select "Inland"
type input "﷼ QAR"
type input "$ USD"
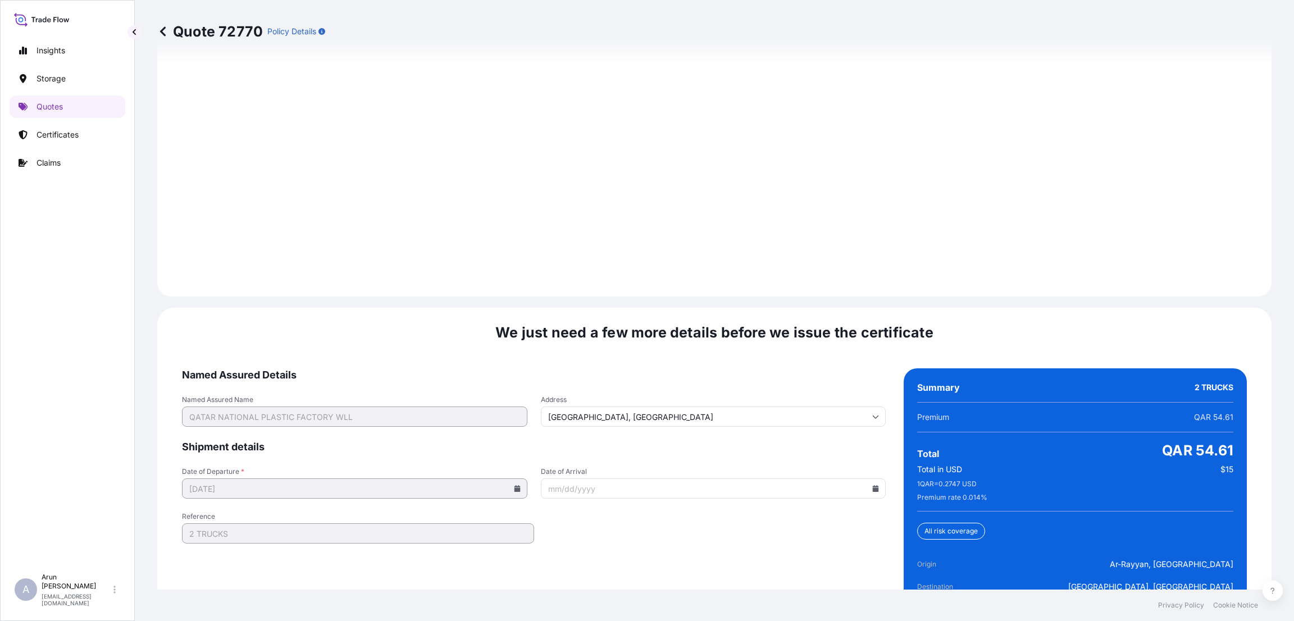
scroll to position [1565, 0]
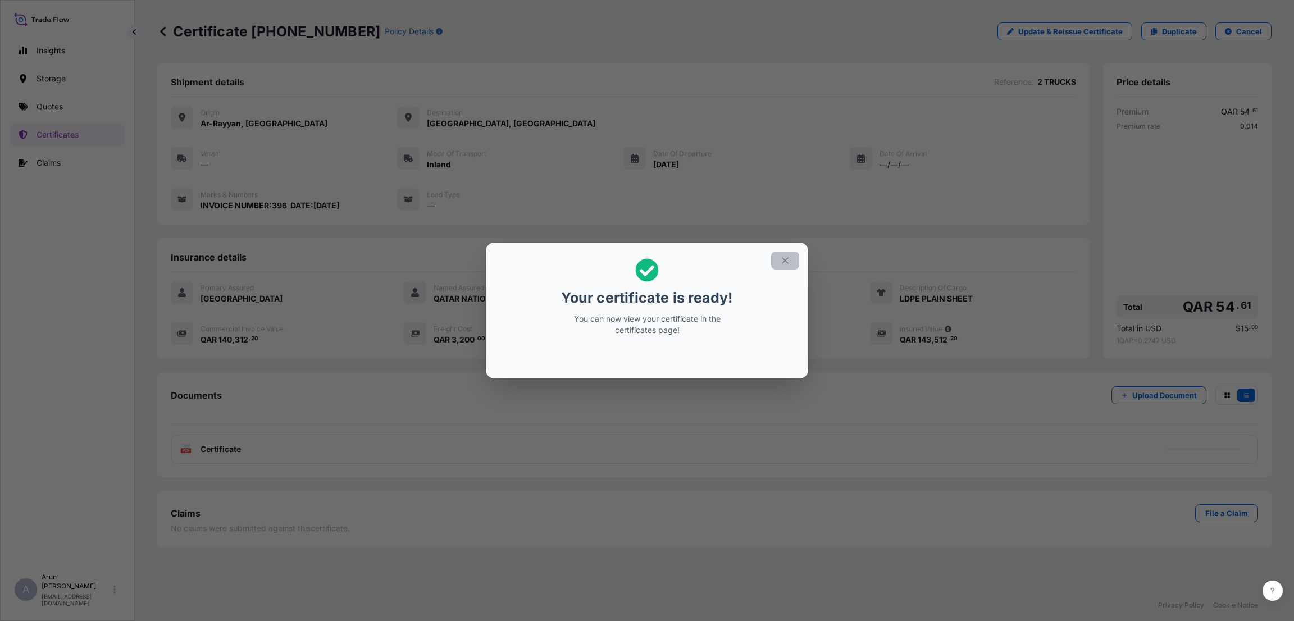
click at [791, 256] on button "button" at bounding box center [785, 261] width 28 height 18
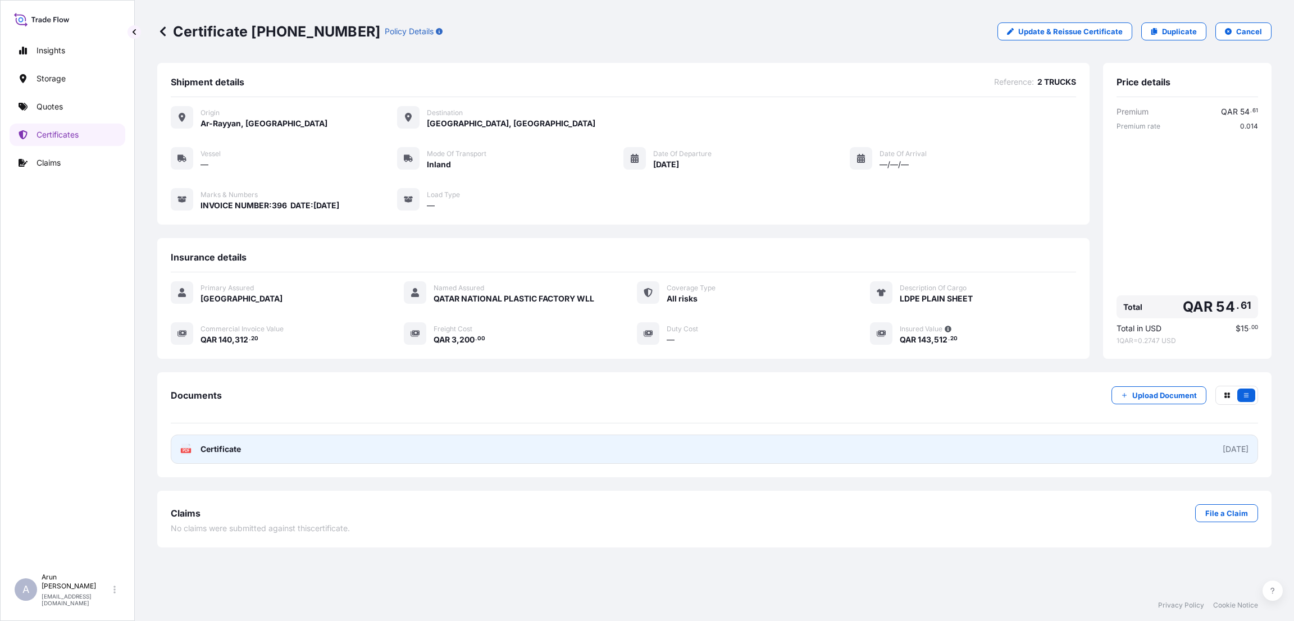
click at [329, 459] on link "PDF Certificate 2025-10-01" at bounding box center [714, 449] width 1087 height 29
